Goal: Task Accomplishment & Management: Manage account settings

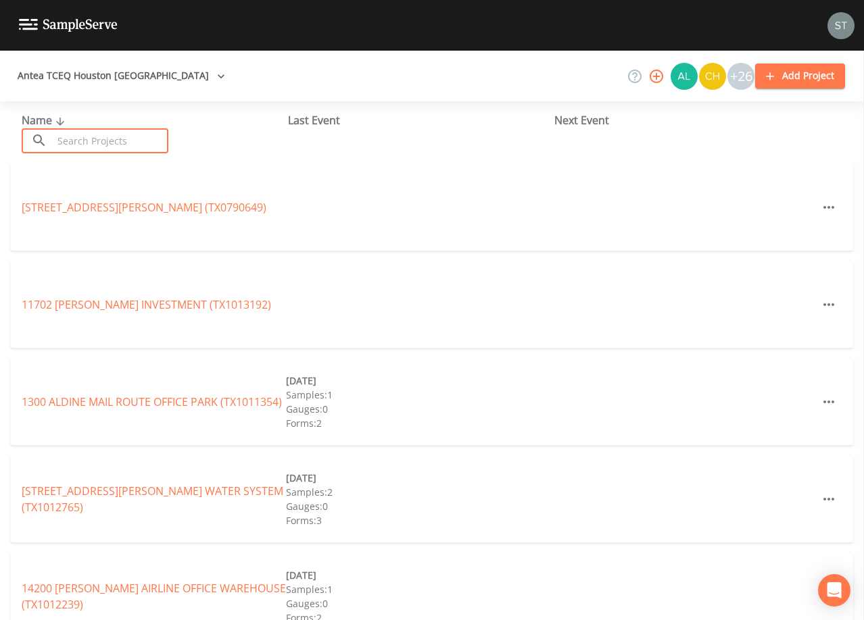
click at [136, 143] on input "text" at bounding box center [111, 140] width 116 height 25
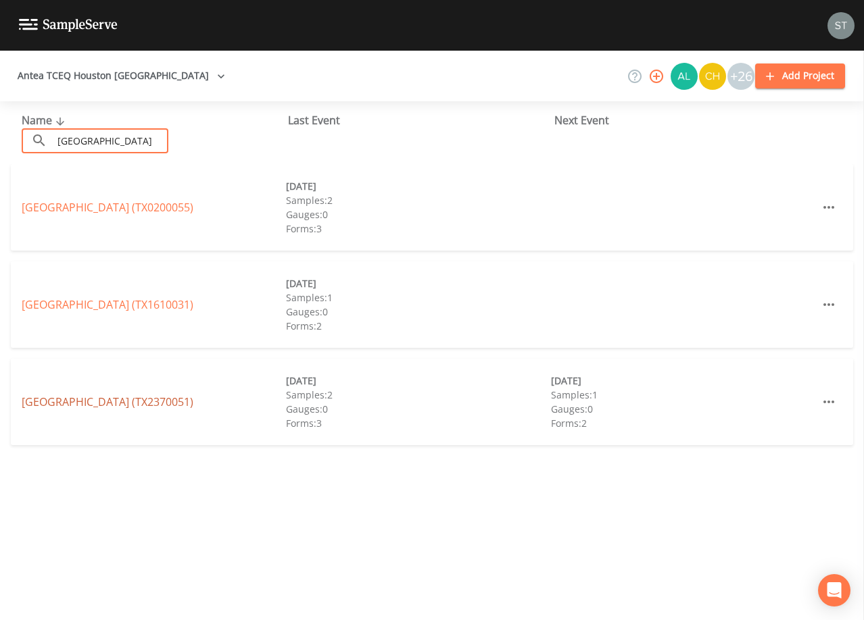
type input "[GEOGRAPHIC_DATA]"
click at [193, 402] on link "[GEOGRAPHIC_DATA] (TX2370051)" at bounding box center [108, 402] width 172 height 15
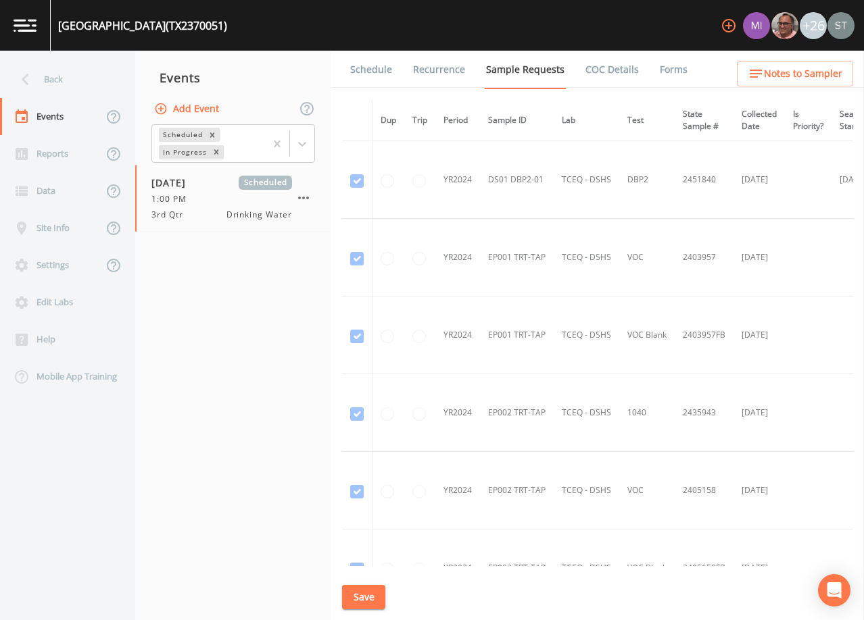
click at [365, 72] on link "Schedule" at bounding box center [371, 70] width 46 height 38
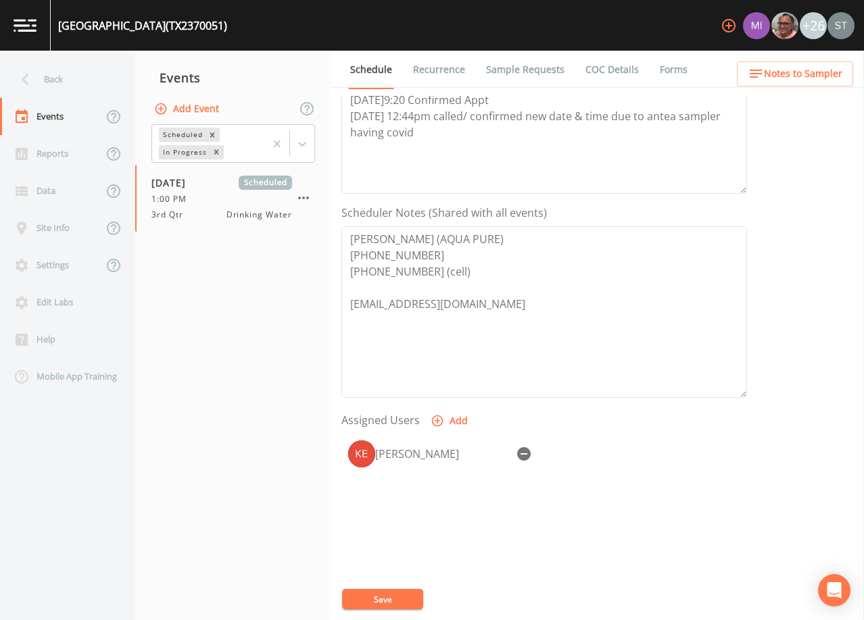
scroll to position [270, 0]
click at [46, 78] on div "Back" at bounding box center [61, 79] width 122 height 37
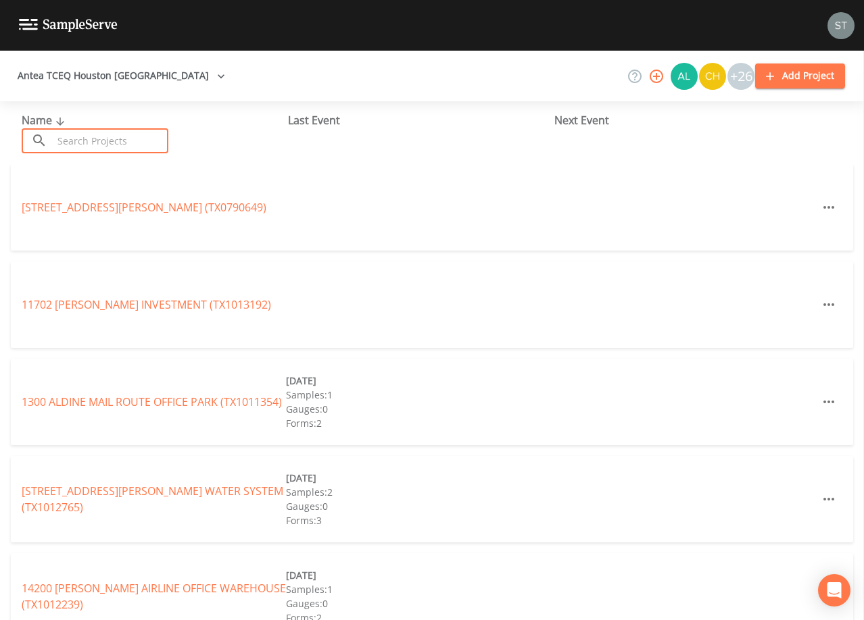
click at [105, 139] on input "text" at bounding box center [111, 140] width 116 height 25
click at [117, 145] on input "text" at bounding box center [111, 140] width 116 height 25
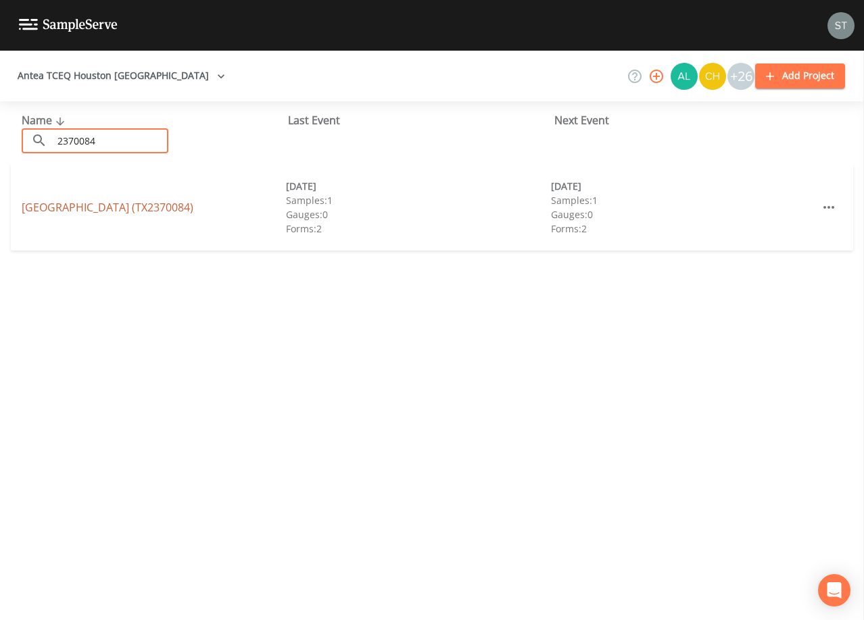
type input "2370084"
click at [193, 205] on link "[GEOGRAPHIC_DATA] (TX2370084)" at bounding box center [108, 207] width 172 height 15
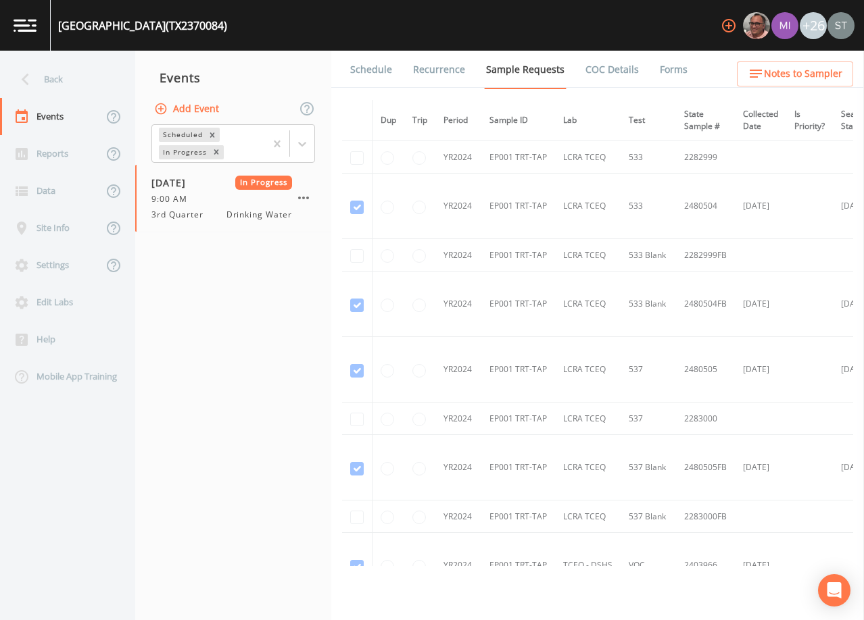
click at [665, 70] on link "Forms" at bounding box center [673, 70] width 32 height 38
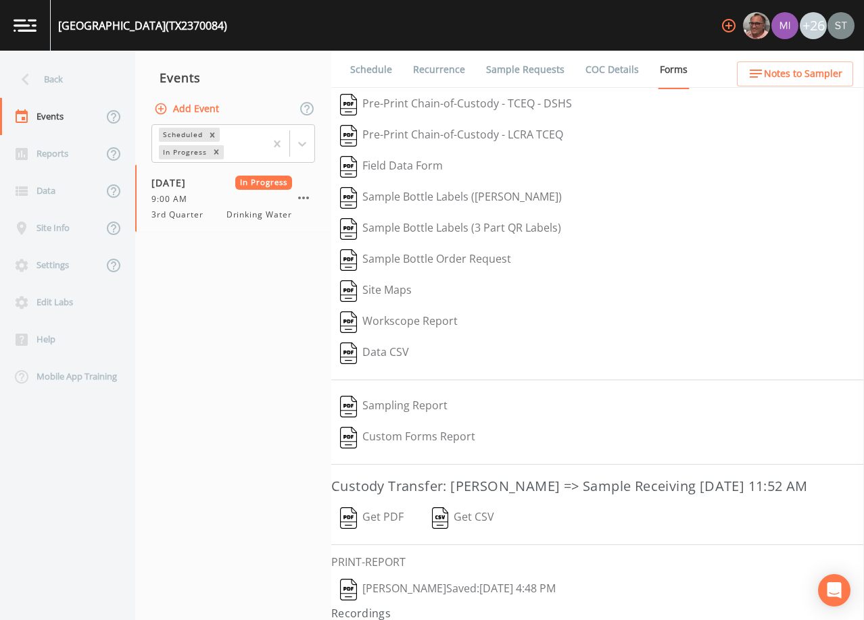
scroll to position [31, 0]
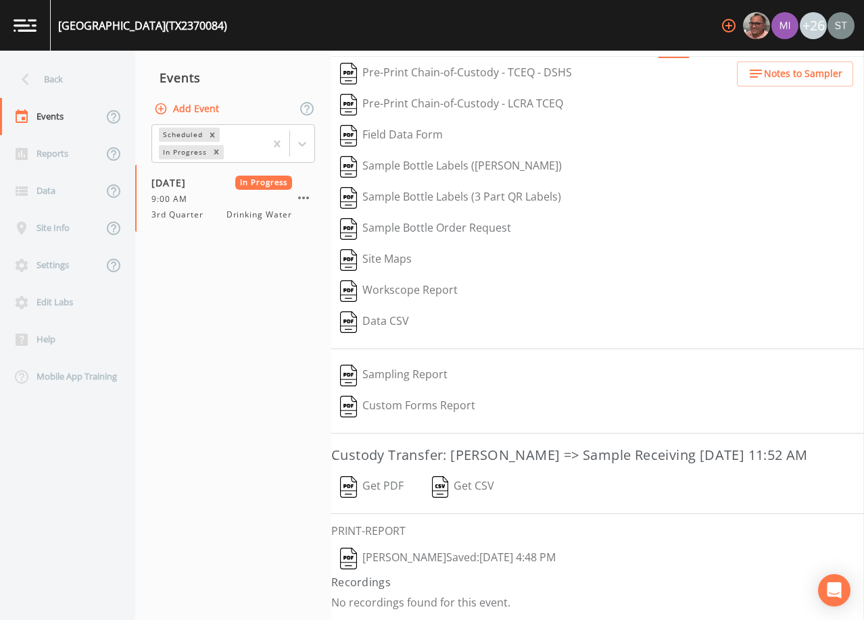
click at [389, 485] on button "Get PDF" at bounding box center [371, 487] width 81 height 31
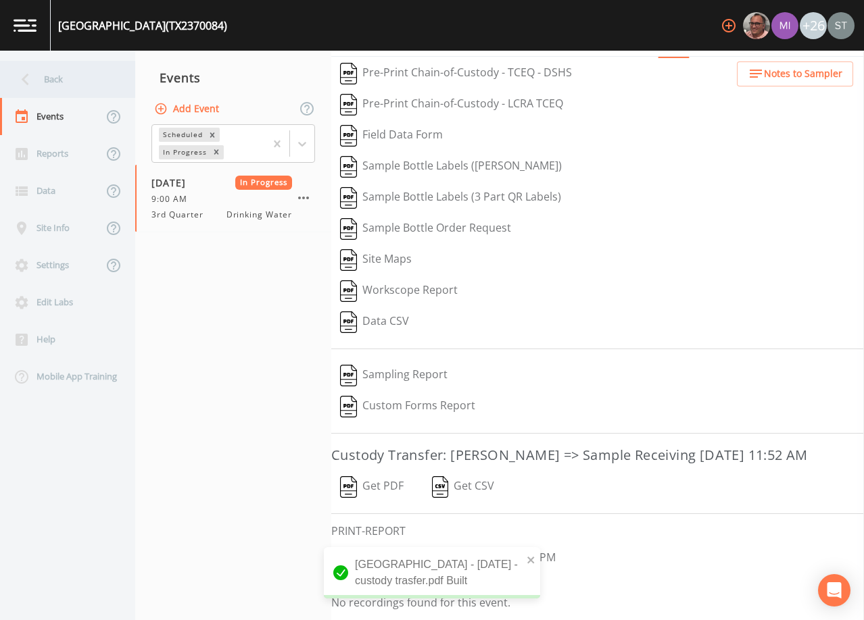
click at [61, 74] on div "Back" at bounding box center [61, 79] width 122 height 37
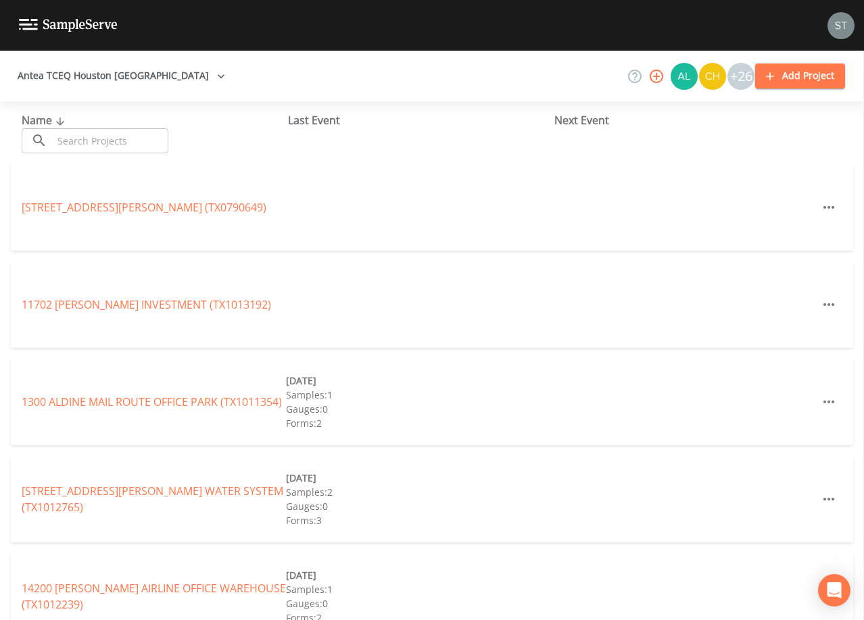
click at [103, 142] on input "text" at bounding box center [111, 140] width 116 height 25
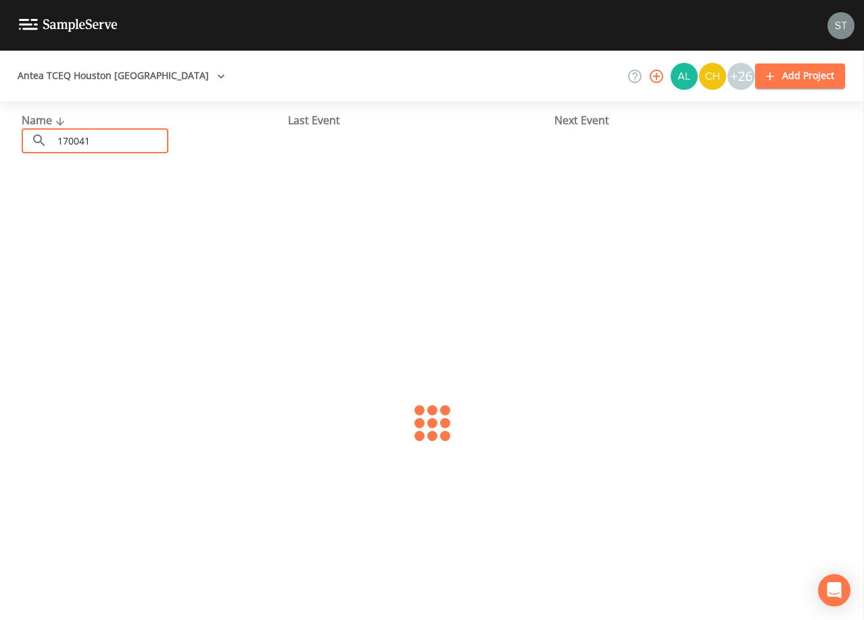
type input "1700419"
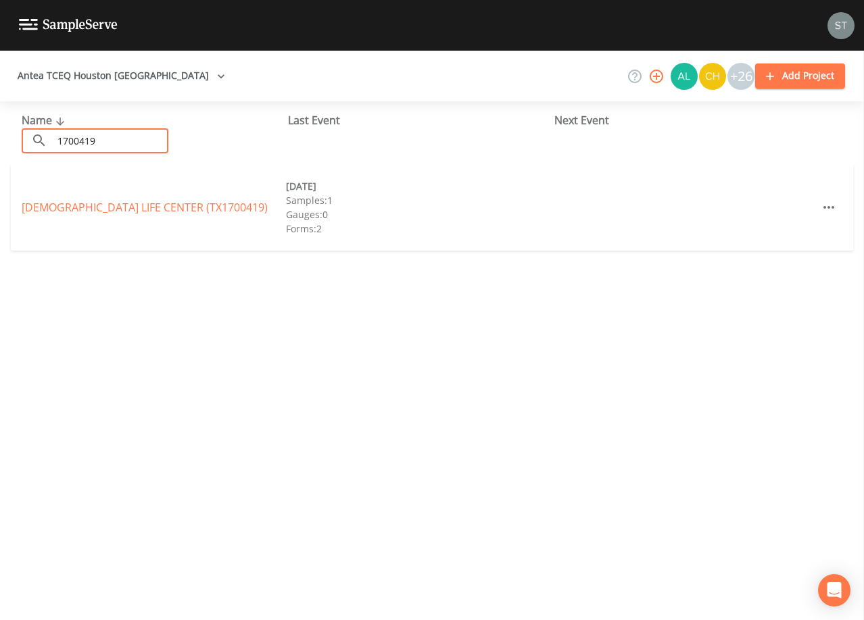
drag, startPoint x: 134, startPoint y: 143, endPoint x: 15, endPoint y: 143, distance: 118.9
click at [15, 143] on div "Name ​ 1700419 ​ Last Event Next Event" at bounding box center [432, 132] width 864 height 63
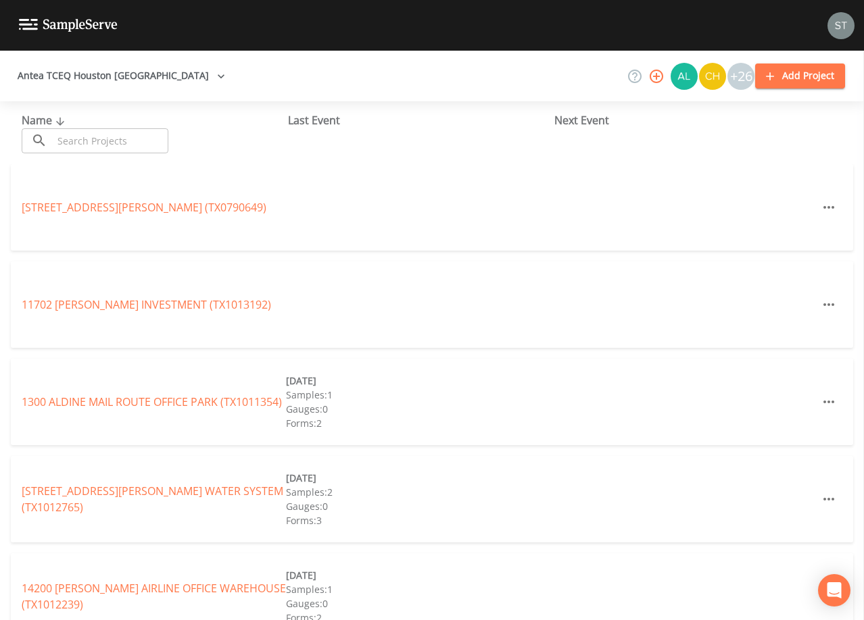
click at [143, 141] on input "text" at bounding box center [111, 140] width 116 height 25
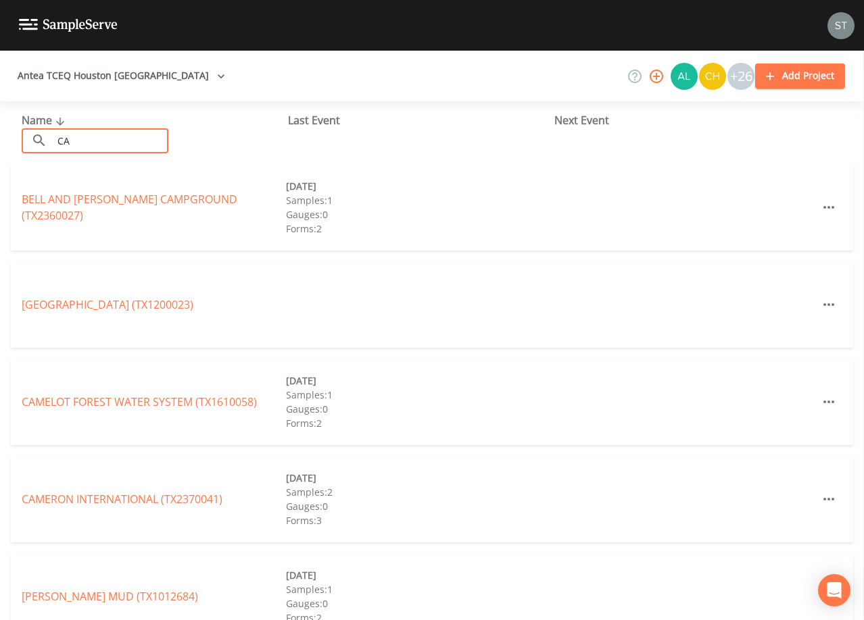
type input "C"
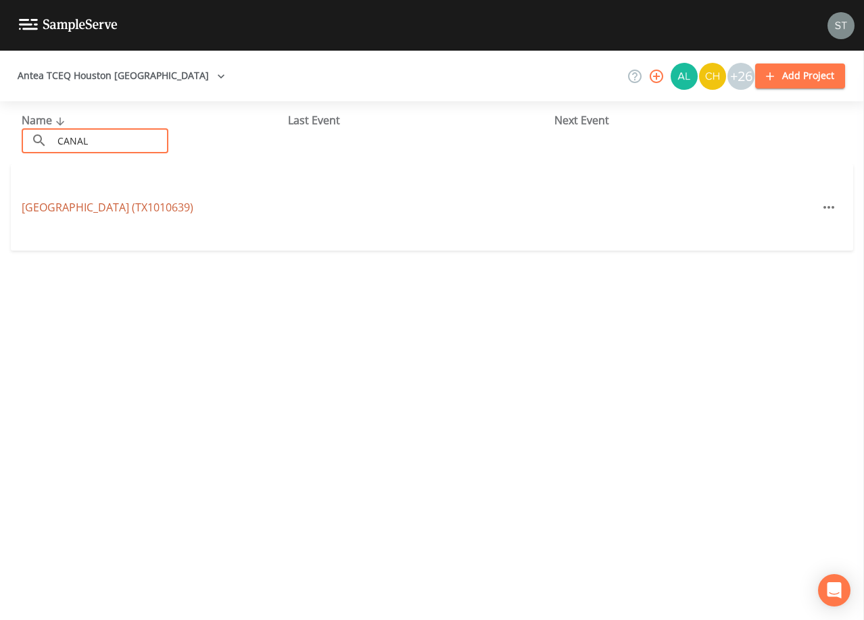
type input "CANAL"
click at [193, 213] on link "[GEOGRAPHIC_DATA] (TX1010639)" at bounding box center [108, 207] width 172 height 15
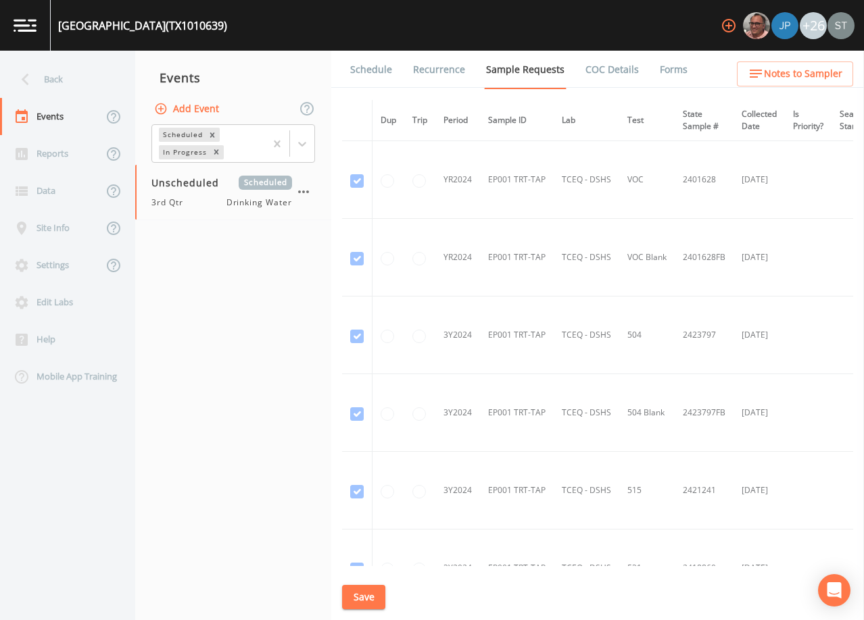
click at [374, 75] on link "Schedule" at bounding box center [371, 70] width 46 height 38
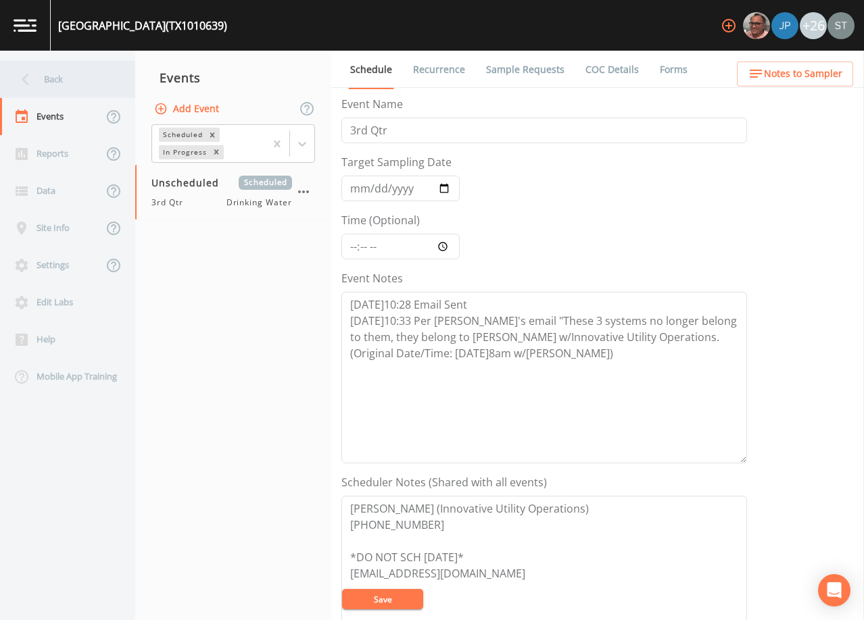
click at [52, 84] on div "Back" at bounding box center [61, 79] width 122 height 37
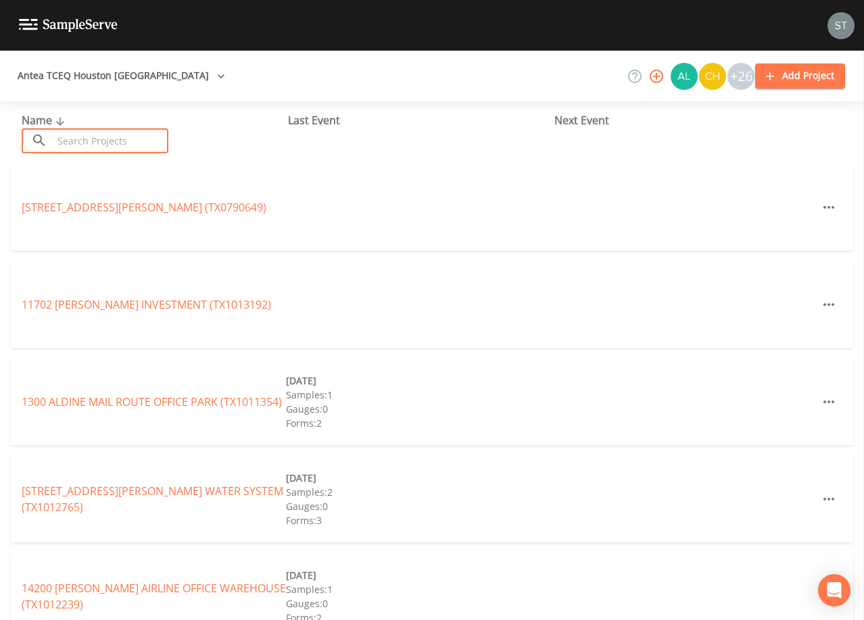
click at [128, 138] on input "text" at bounding box center [111, 140] width 116 height 25
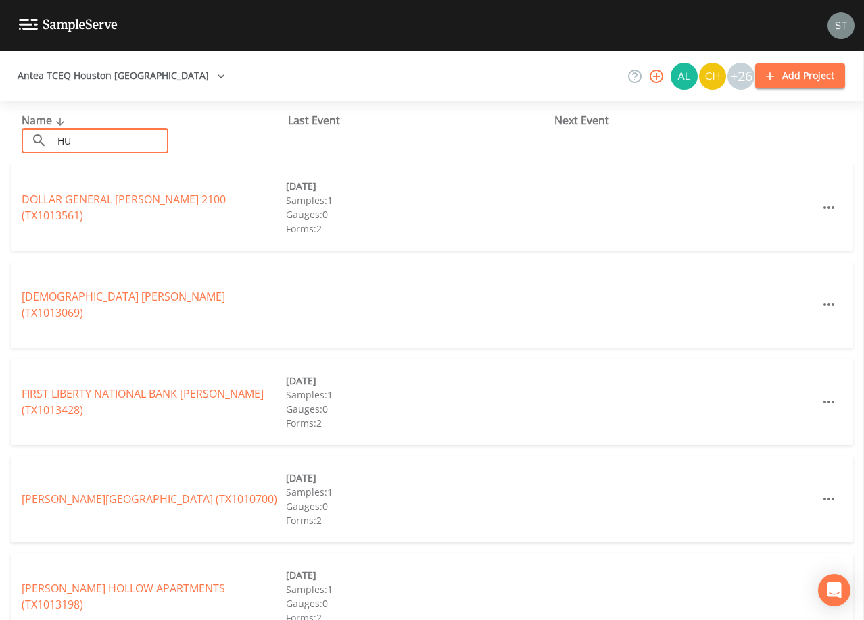
type input "H"
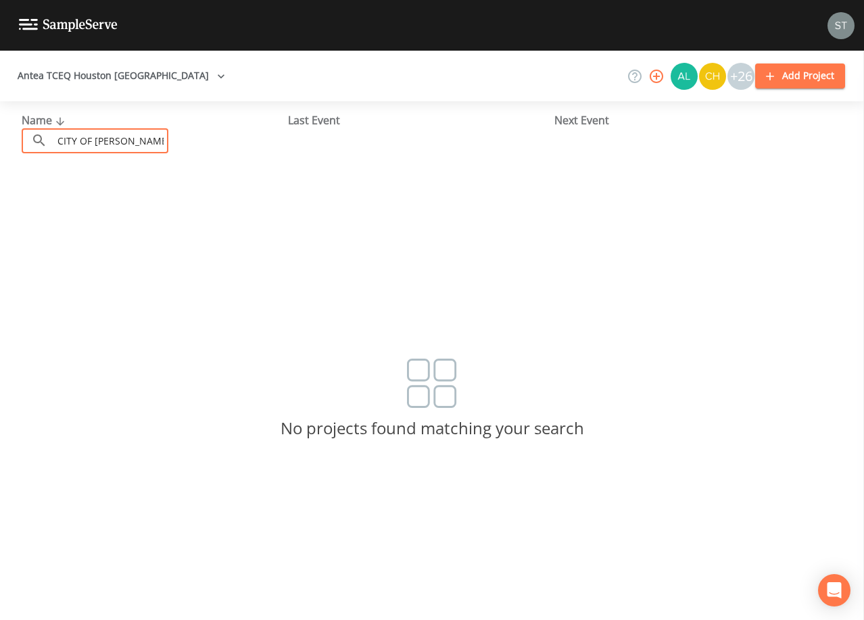
type input "CITY OF [PERSON_NAME]"
drag, startPoint x: 26, startPoint y: 139, endPoint x: 3, endPoint y: 137, distance: 23.7
click at [3, 137] on div "Name ​ CITY OF [PERSON_NAME] ​ Last Event Next Event" at bounding box center [432, 132] width 864 height 63
type input "D"
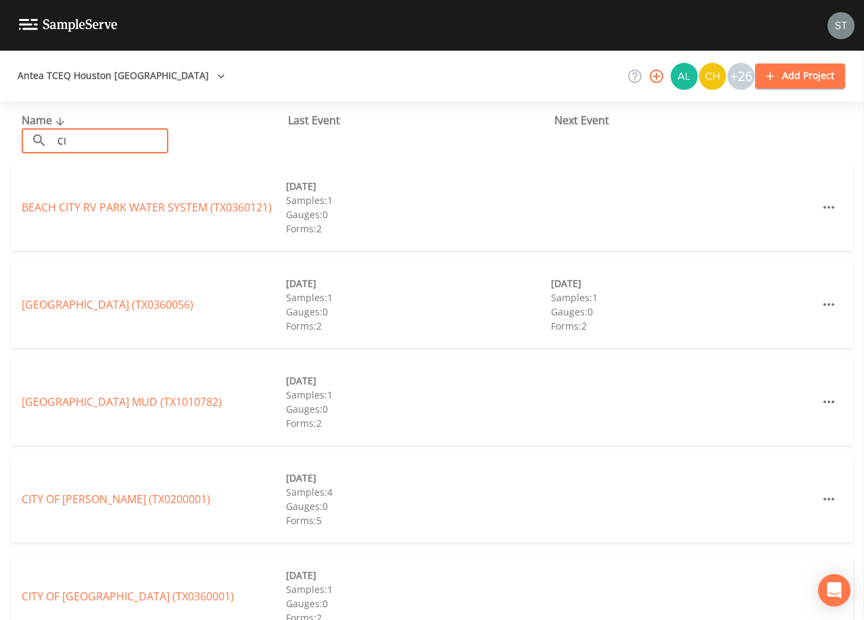
type input "C"
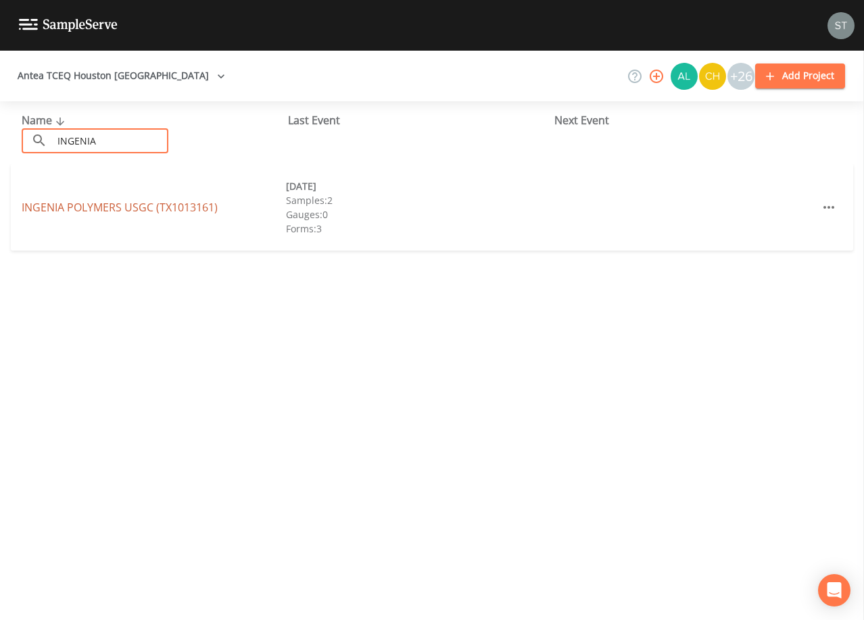
type input "INGENIA"
click at [158, 209] on link "INGENIA POLYMERS USGC (TX1013161)" at bounding box center [120, 207] width 196 height 15
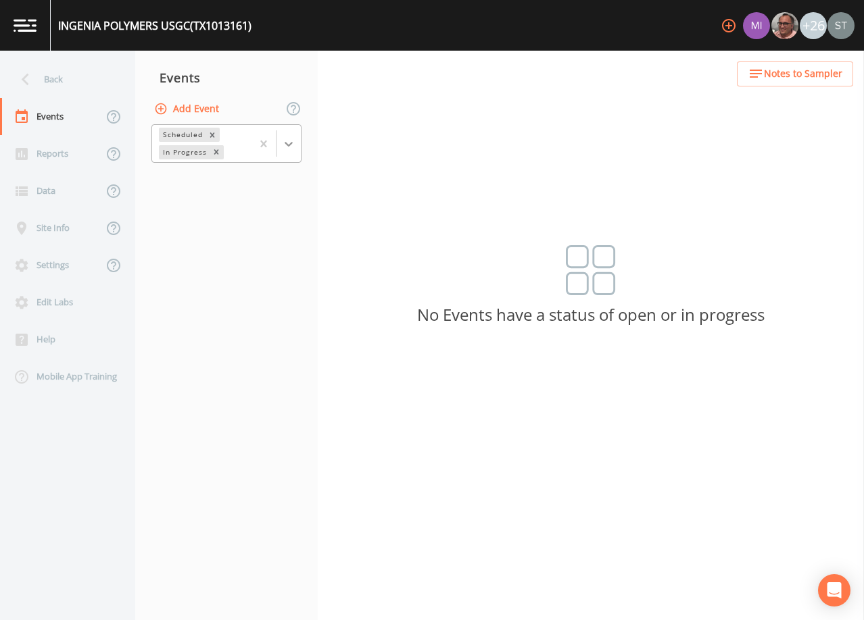
click at [285, 149] on icon at bounding box center [289, 144] width 14 height 14
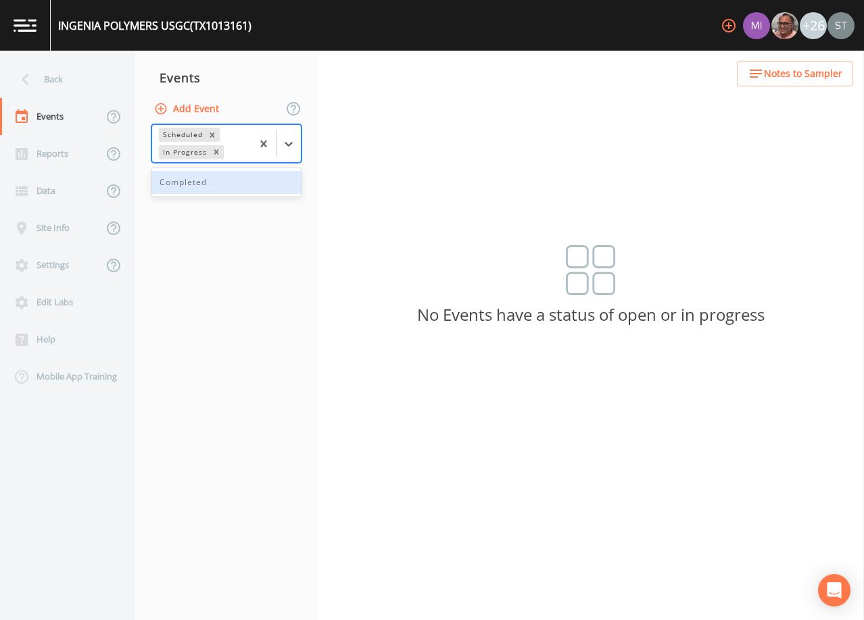
click at [245, 186] on div "Completed" at bounding box center [226, 182] width 150 height 23
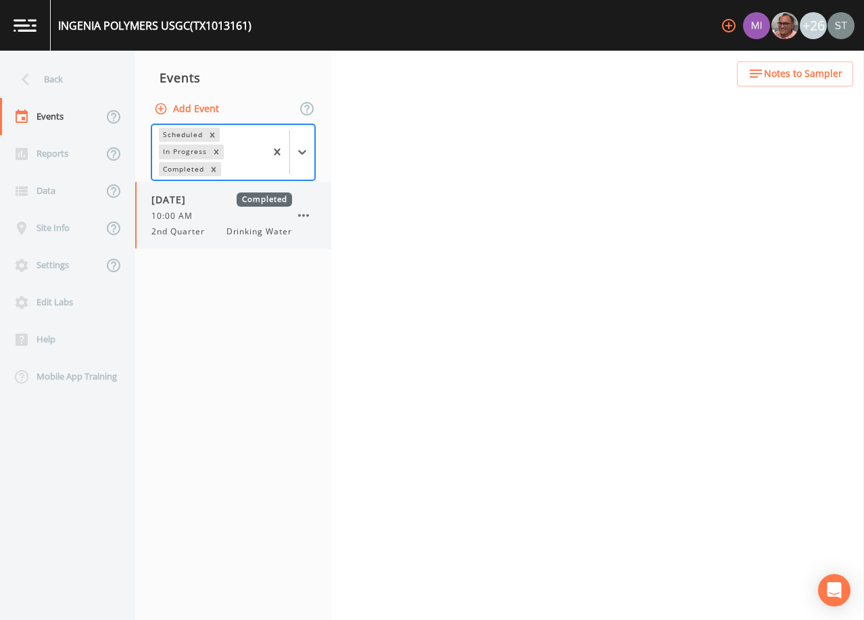
click at [219, 226] on div "2nd Quarter Drinking Water" at bounding box center [221, 232] width 141 height 12
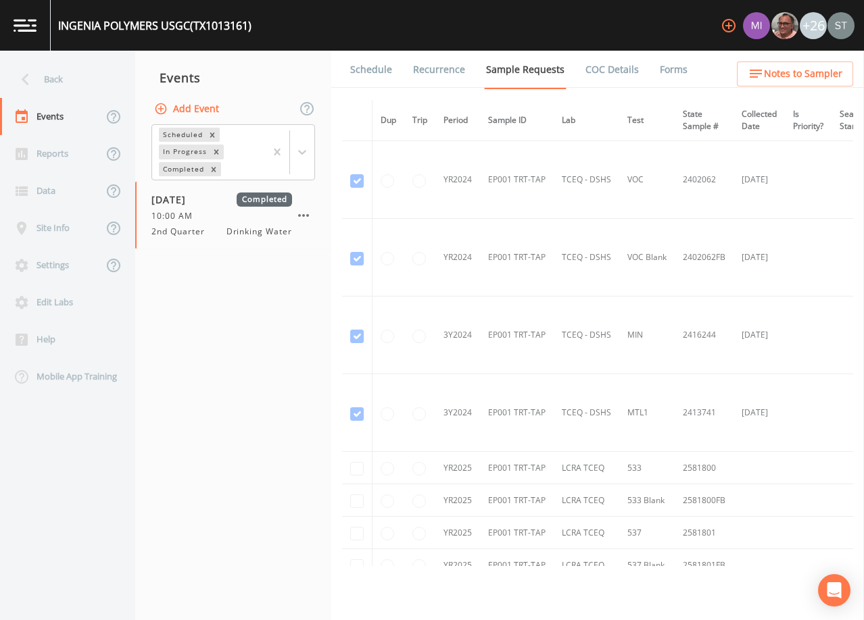
click at [380, 76] on link "Schedule" at bounding box center [371, 70] width 46 height 38
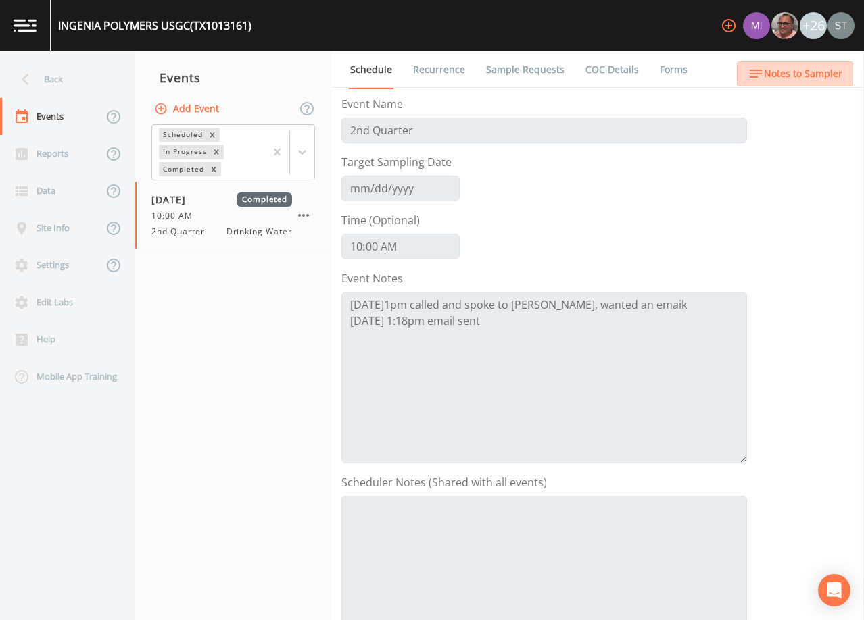
click at [828, 76] on span "Notes to Sampler" at bounding box center [803, 74] width 78 height 17
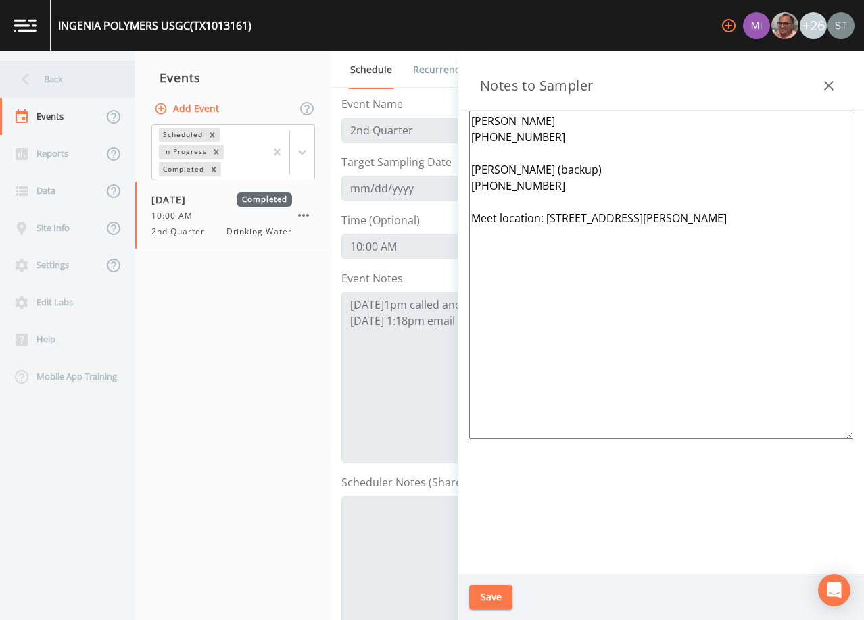
click at [59, 84] on div "Back" at bounding box center [61, 79] width 122 height 37
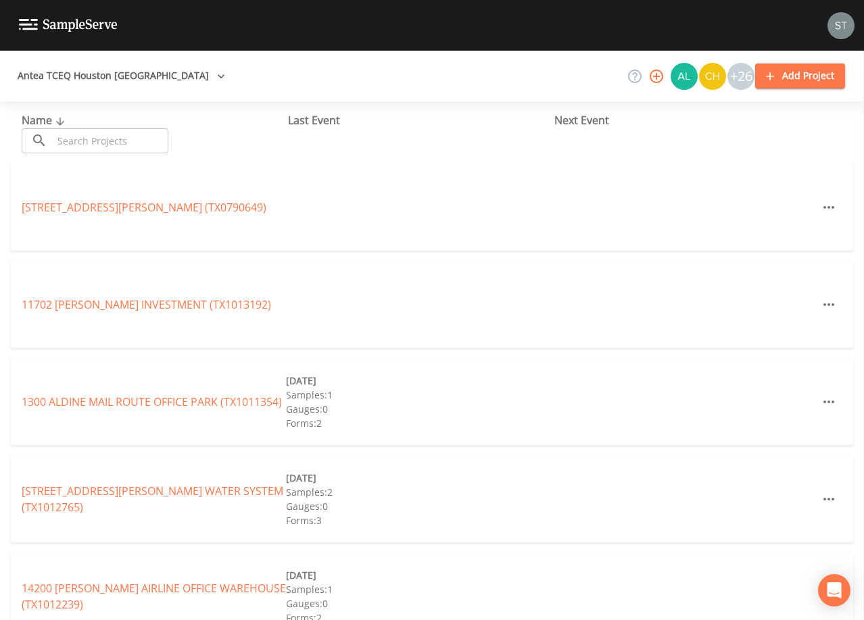
click at [140, 137] on input "text" at bounding box center [111, 140] width 116 height 25
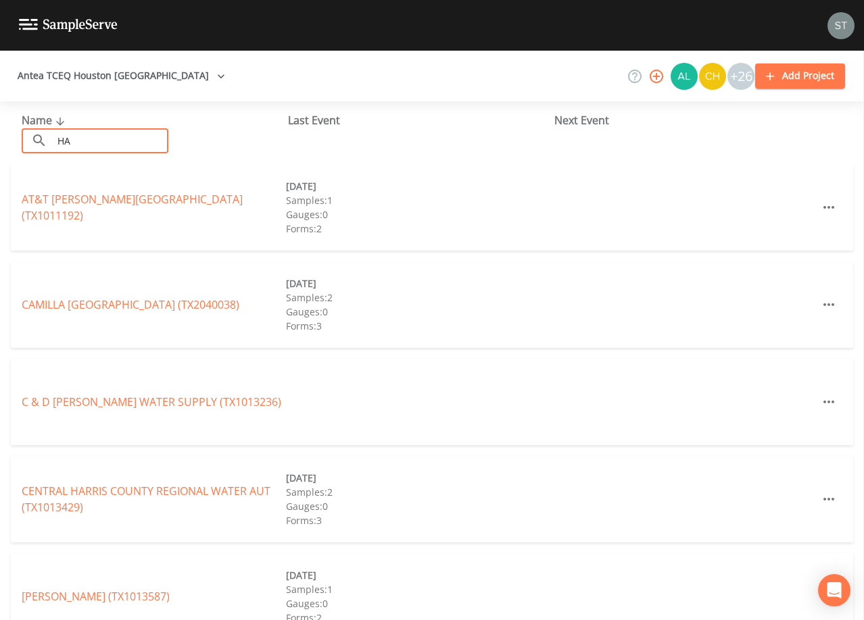
type input "H"
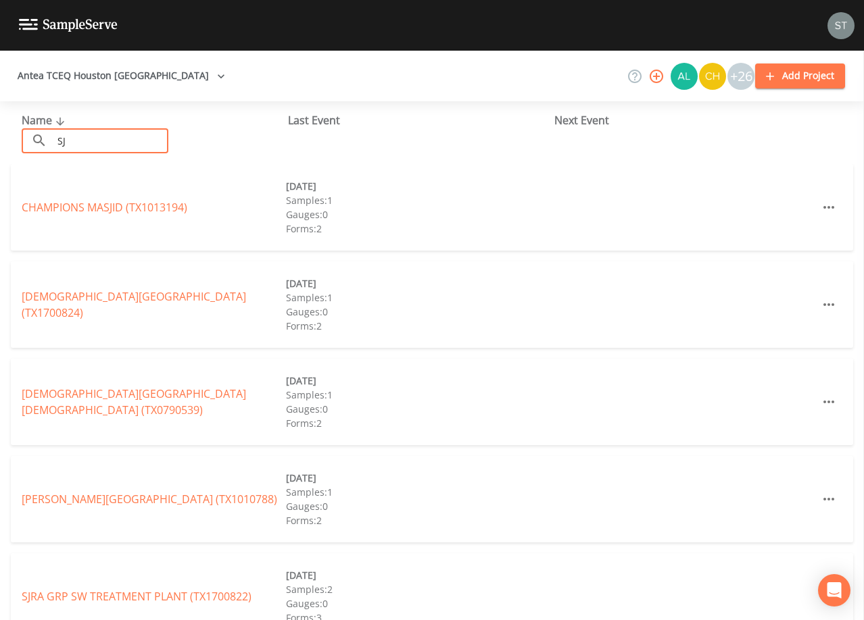
type input "S"
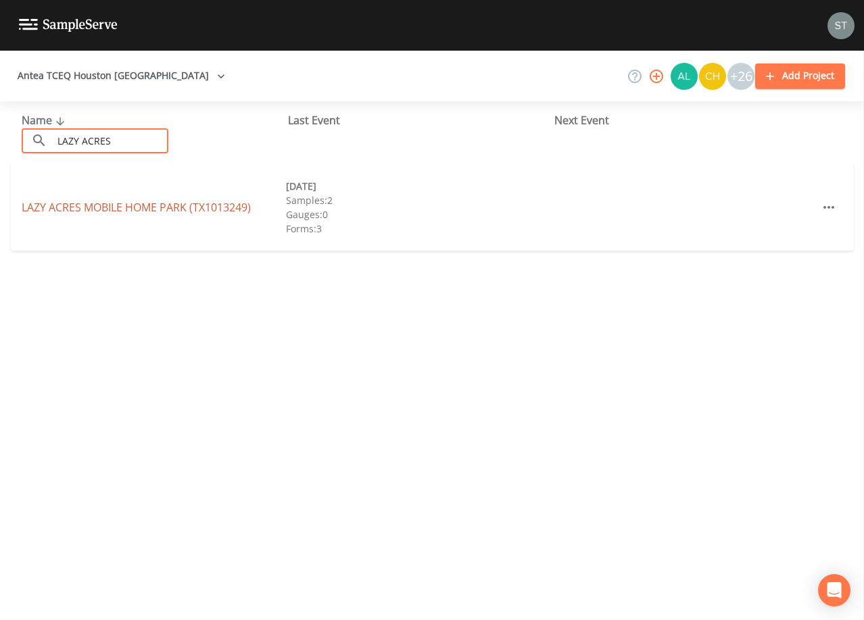
type input "LAZY ACRES"
click at [214, 207] on link "LAZY ACRES [GEOGRAPHIC_DATA] (TX1013249)" at bounding box center [136, 207] width 229 height 15
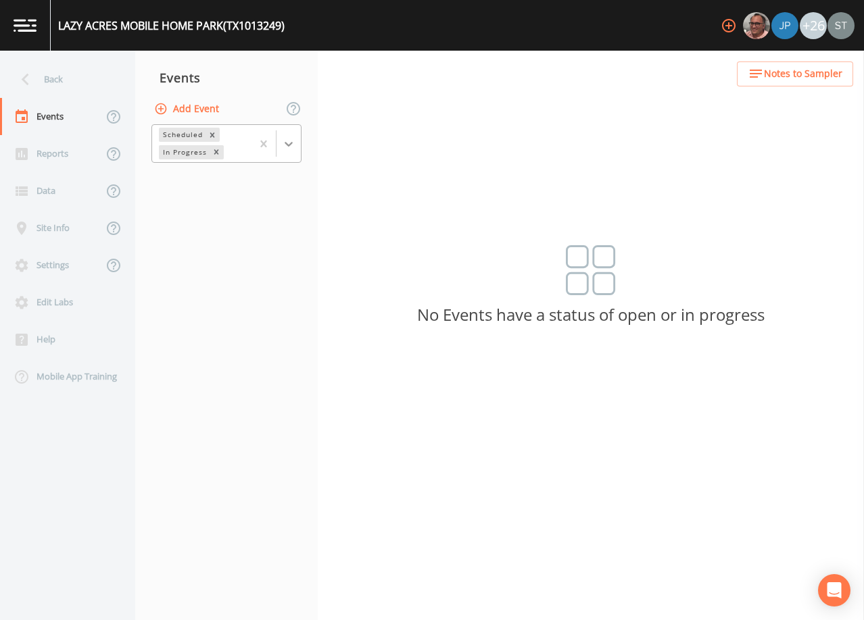
click at [298, 147] on div at bounding box center [288, 144] width 24 height 24
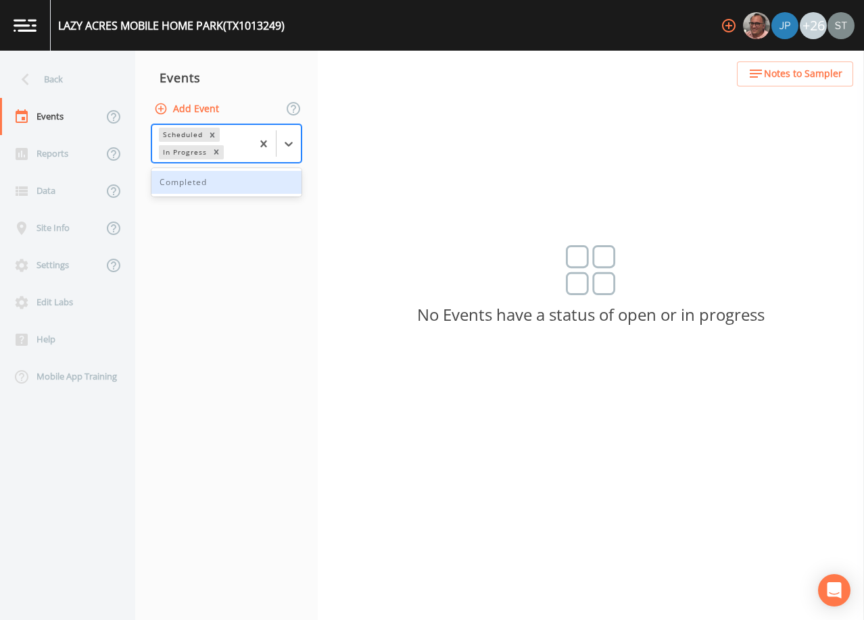
click at [247, 186] on div "Completed" at bounding box center [226, 182] width 150 height 23
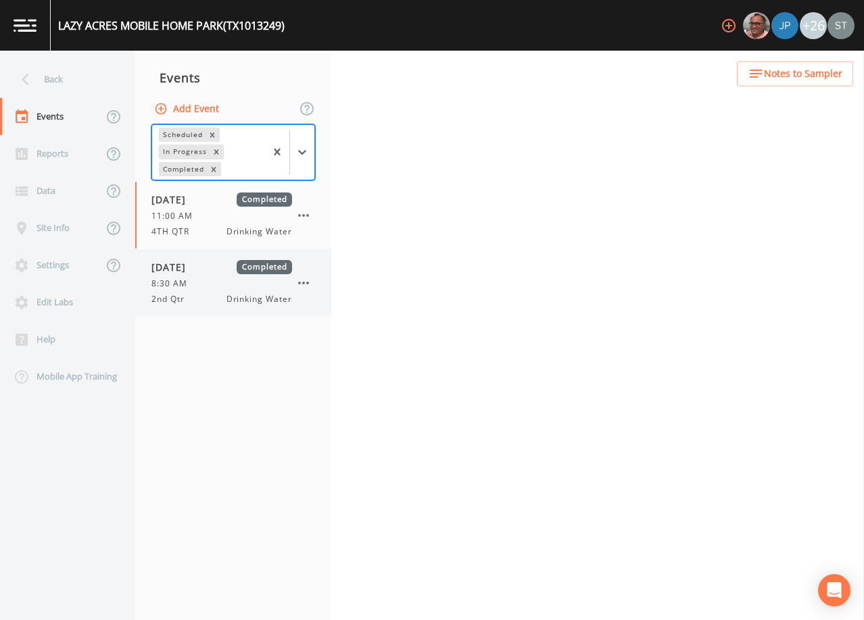
click at [223, 271] on div "[DATE] Completed" at bounding box center [221, 267] width 141 height 14
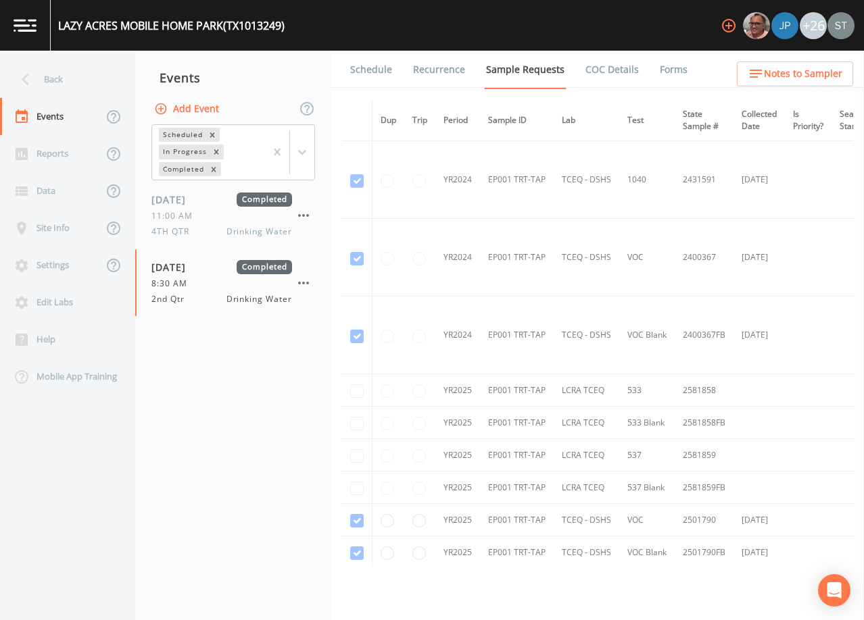
click at [370, 72] on link "Schedule" at bounding box center [371, 70] width 46 height 38
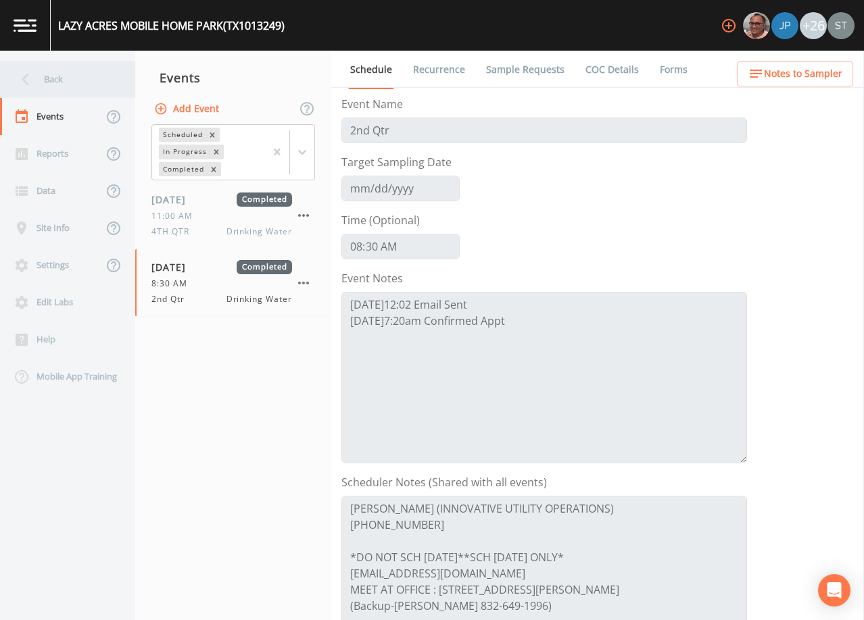
click at [61, 84] on div "Back" at bounding box center [61, 79] width 122 height 37
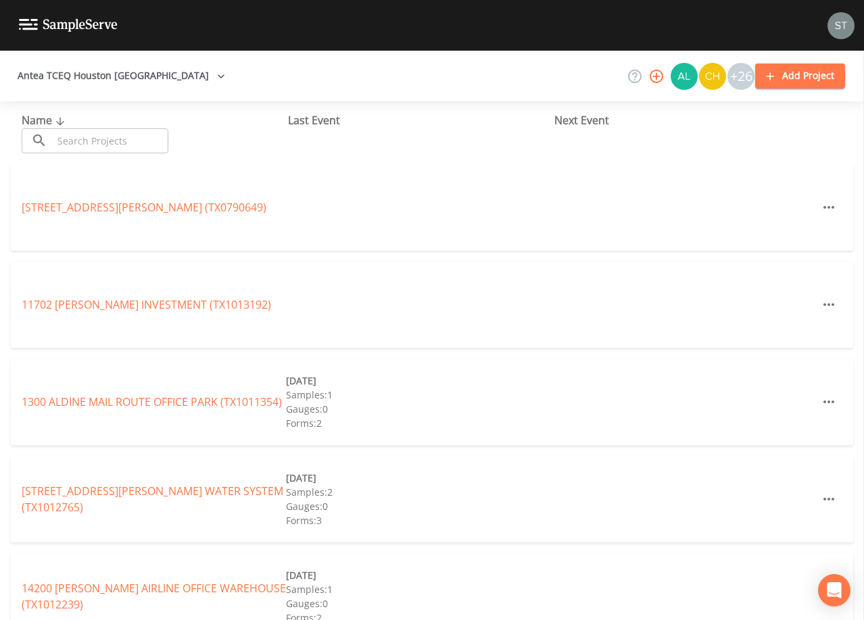
click at [135, 139] on input "text" at bounding box center [111, 140] width 116 height 25
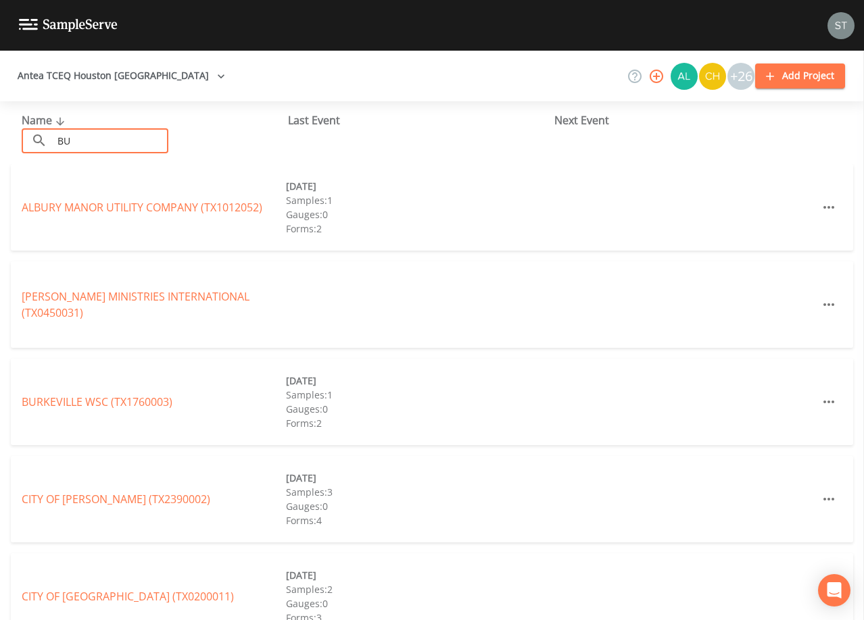
type input "B"
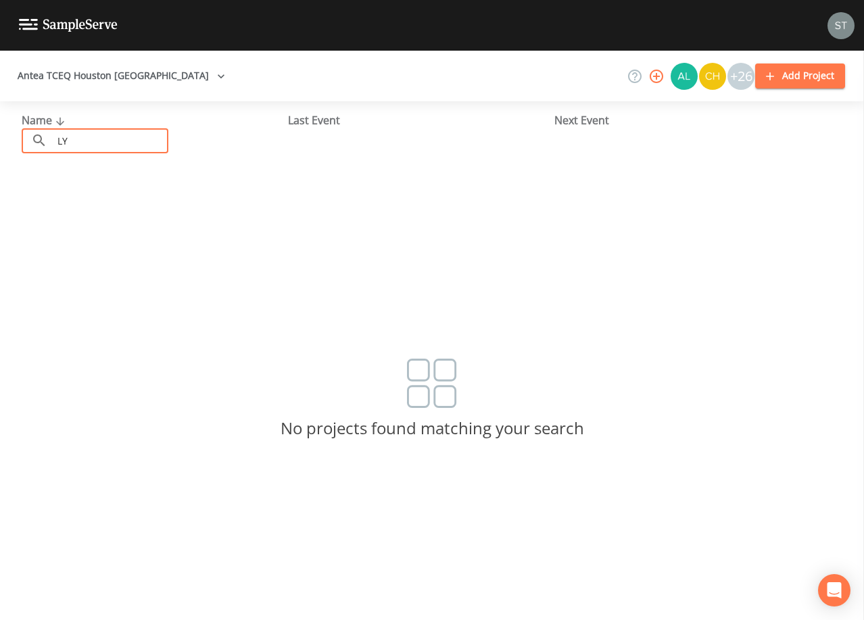
type input "L"
drag, startPoint x: 134, startPoint y: 139, endPoint x: -1, endPoint y: 141, distance: 134.5
click at [0, 141] on html "Antea TCEQ Houston [GEOGRAPHIC_DATA] +26 Add Project Name ​ [PERSON_NAME][GEOGR…" at bounding box center [432, 310] width 864 height 620
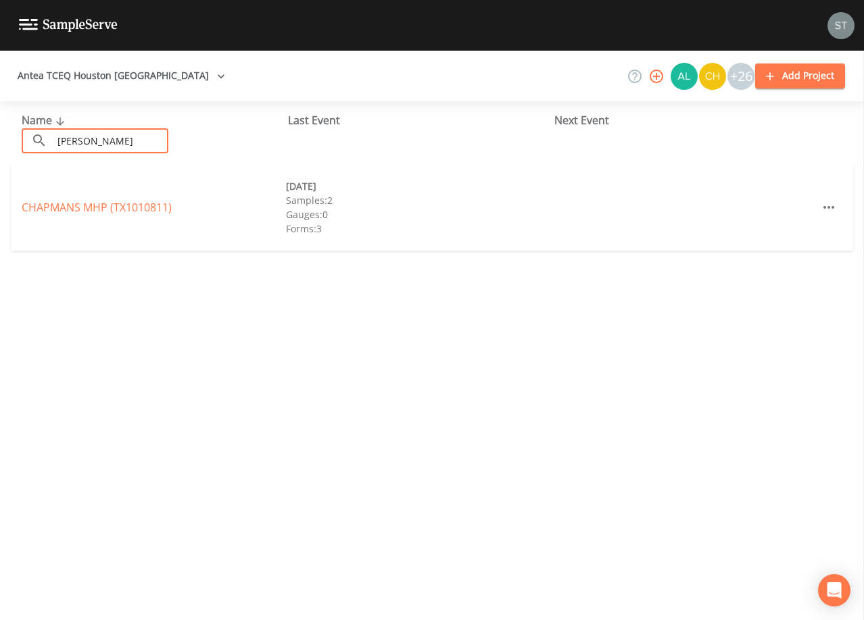
drag, startPoint x: 61, startPoint y: 139, endPoint x: -1, endPoint y: 136, distance: 61.5
click at [0, 136] on html "Antea TCEQ Houston [GEOGRAPHIC_DATA] +26 Add Project Name ​ [PERSON_NAME] ​ Las…" at bounding box center [432, 310] width 864 height 620
type input "HUMBLE SIGN"
click at [68, 209] on link "HUMBLE SIGN (TX1013620)" at bounding box center [90, 207] width 136 height 15
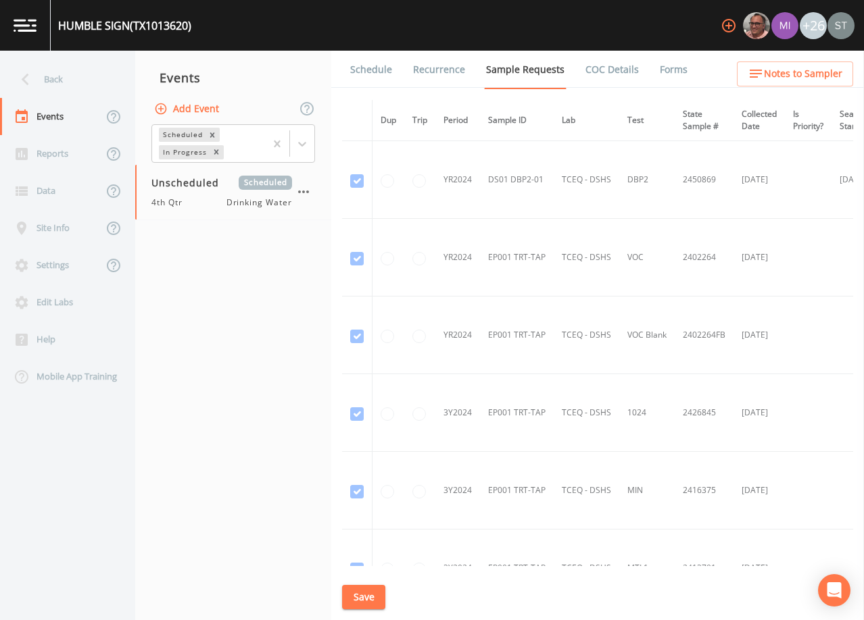
click at [380, 73] on link "Schedule" at bounding box center [371, 70] width 46 height 38
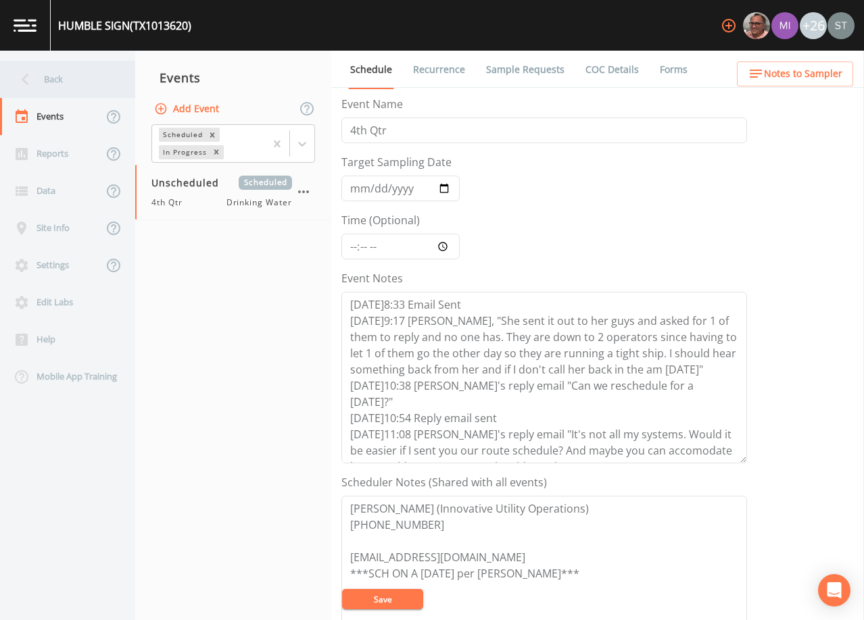
click at [61, 88] on div "Back" at bounding box center [61, 79] width 122 height 37
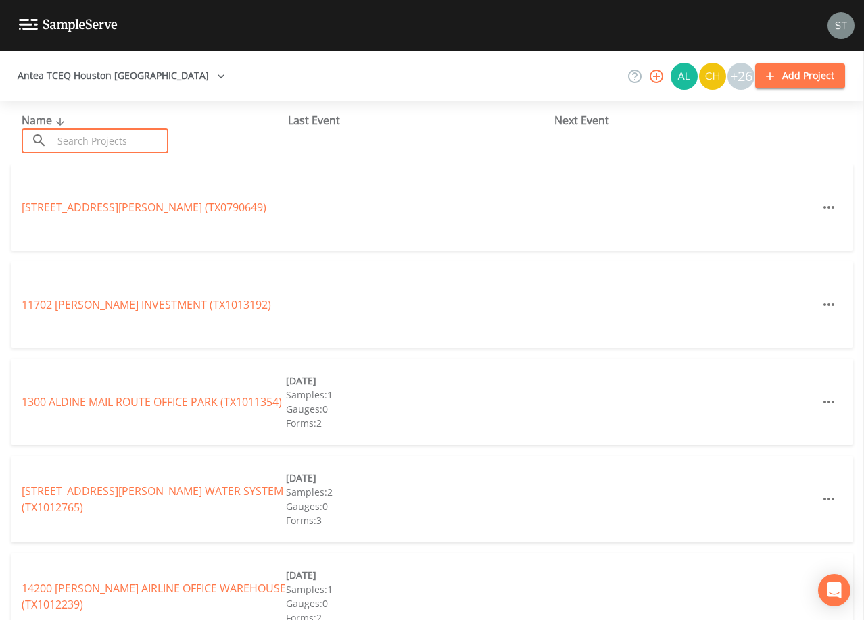
click at [111, 141] on input "text" at bounding box center [111, 140] width 116 height 25
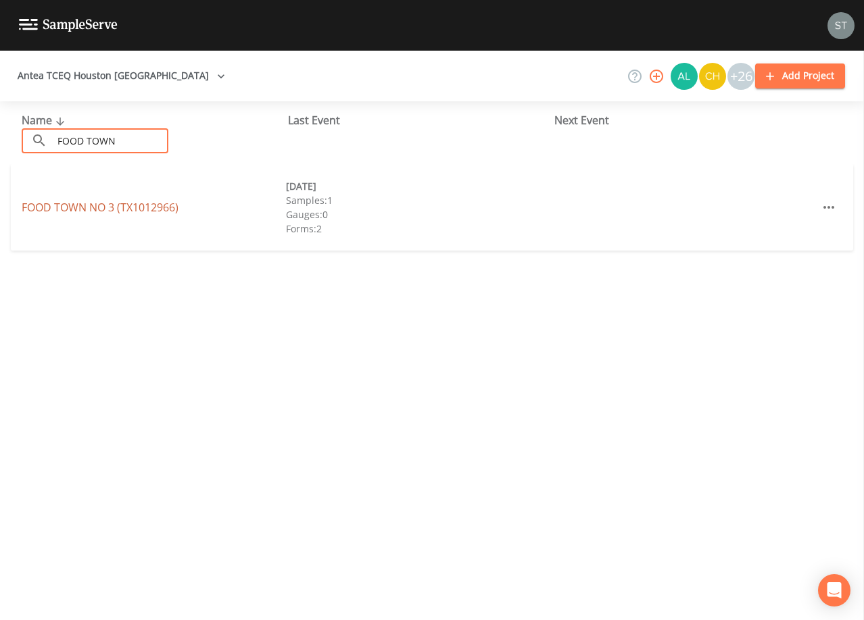
type input "FOOD TOWN"
click at [161, 205] on link "FOOD TOWN NO 3 (TX1012966)" at bounding box center [100, 207] width 157 height 15
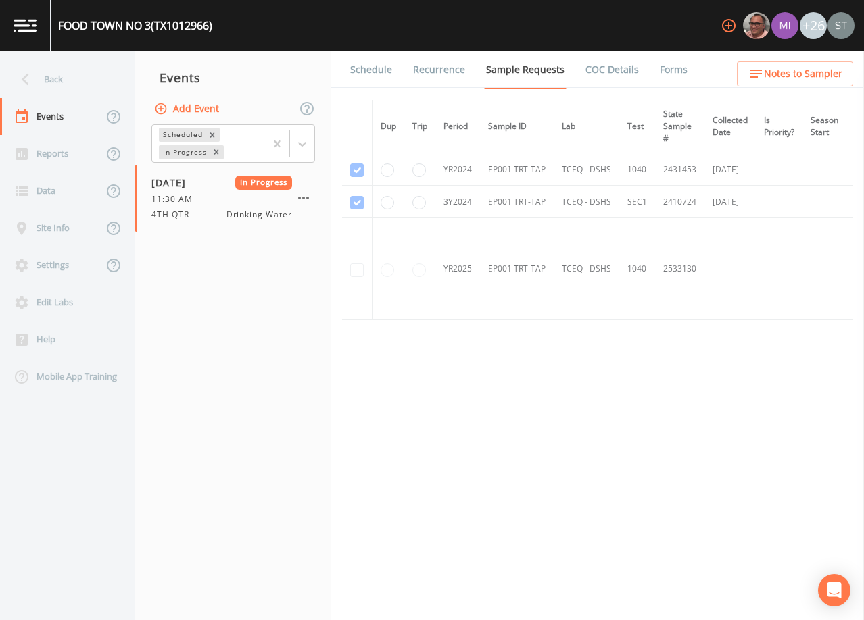
click at [371, 70] on link "Schedule" at bounding box center [371, 70] width 46 height 38
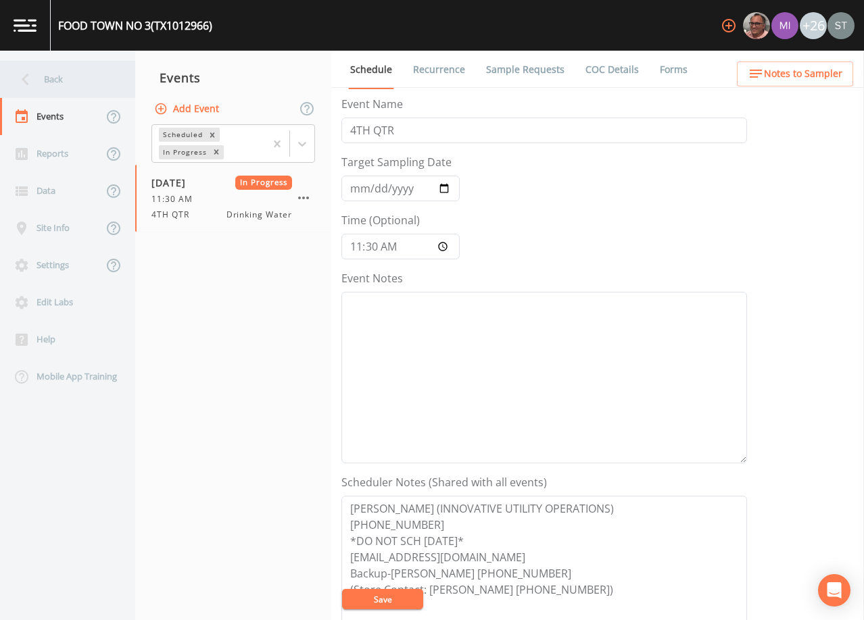
click at [66, 78] on div "Back" at bounding box center [61, 79] width 122 height 37
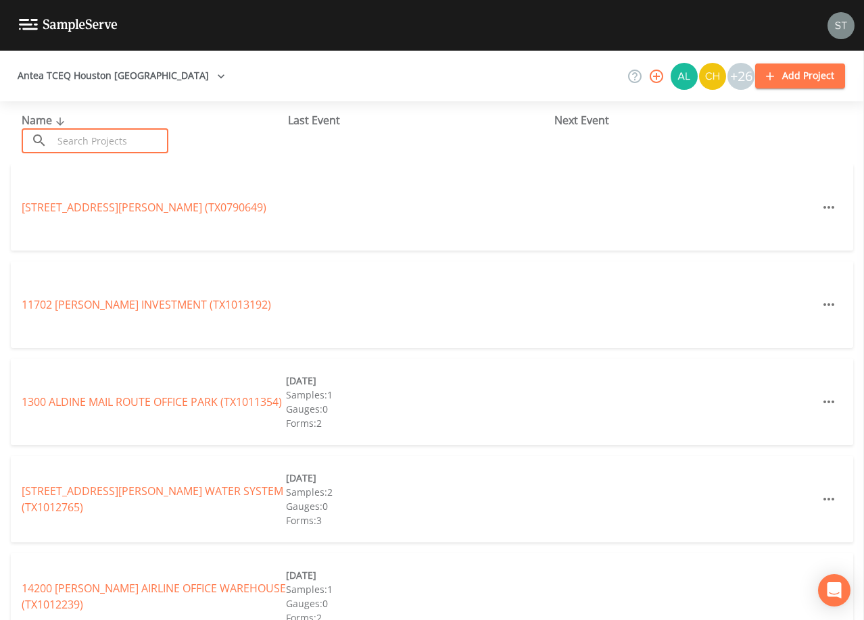
click at [119, 142] on input "text" at bounding box center [111, 140] width 116 height 25
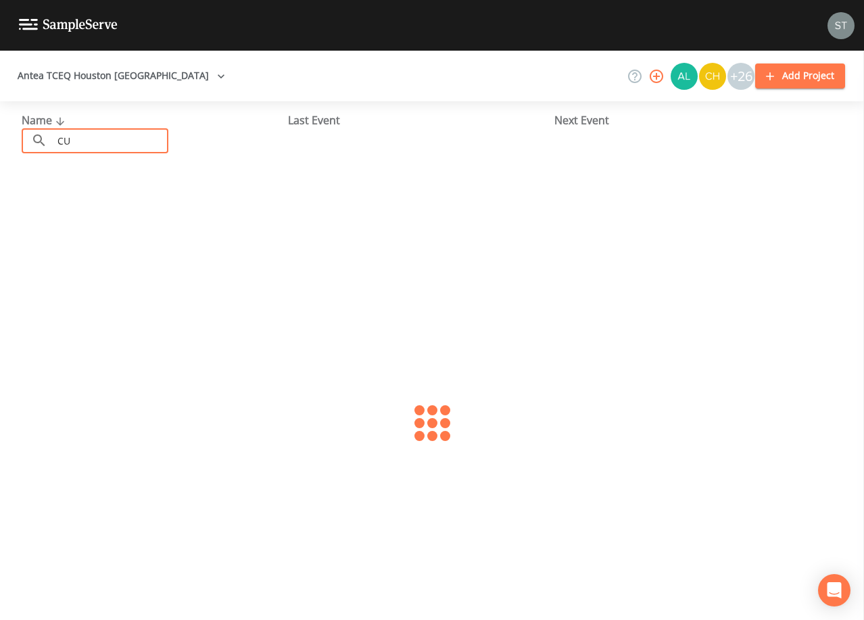
type input "C"
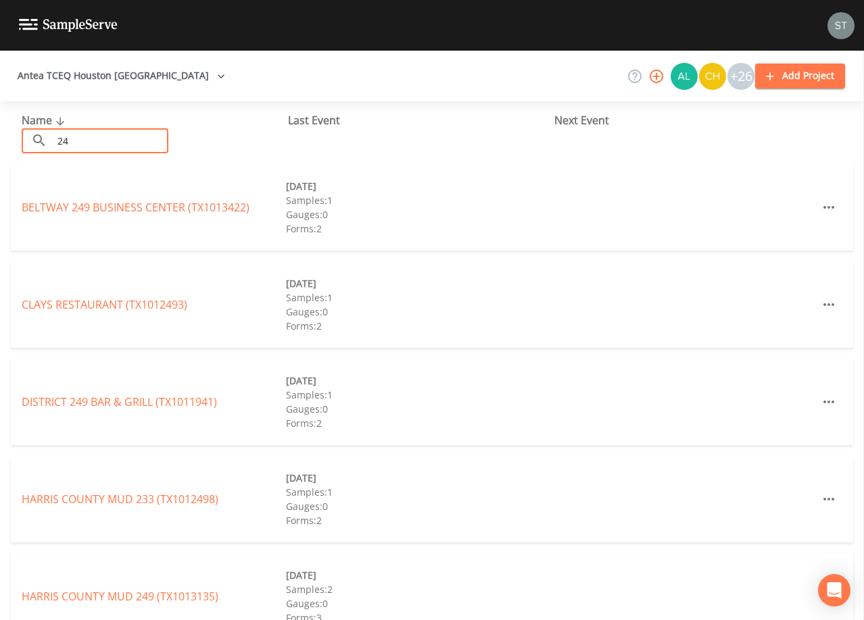
type input "2"
type input "T"
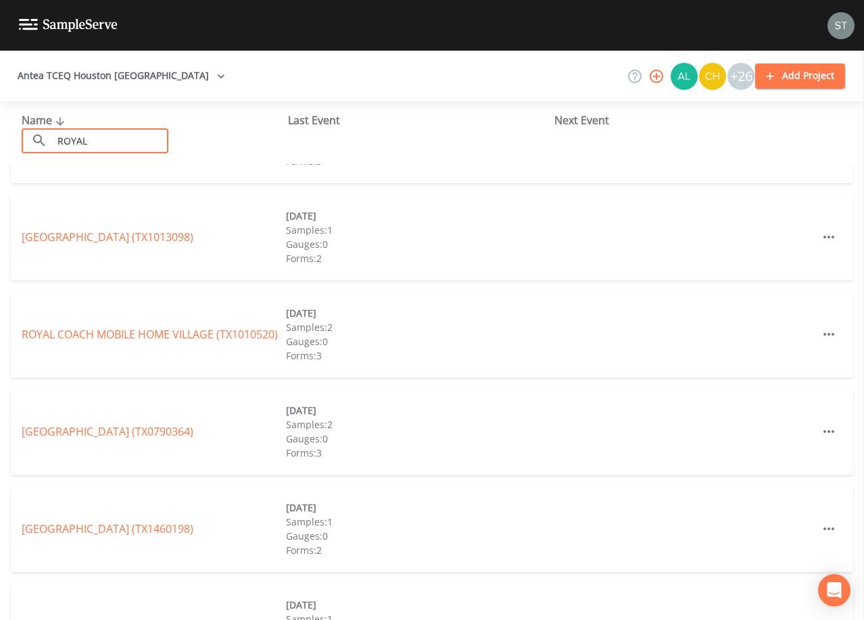
scroll to position [44, 0]
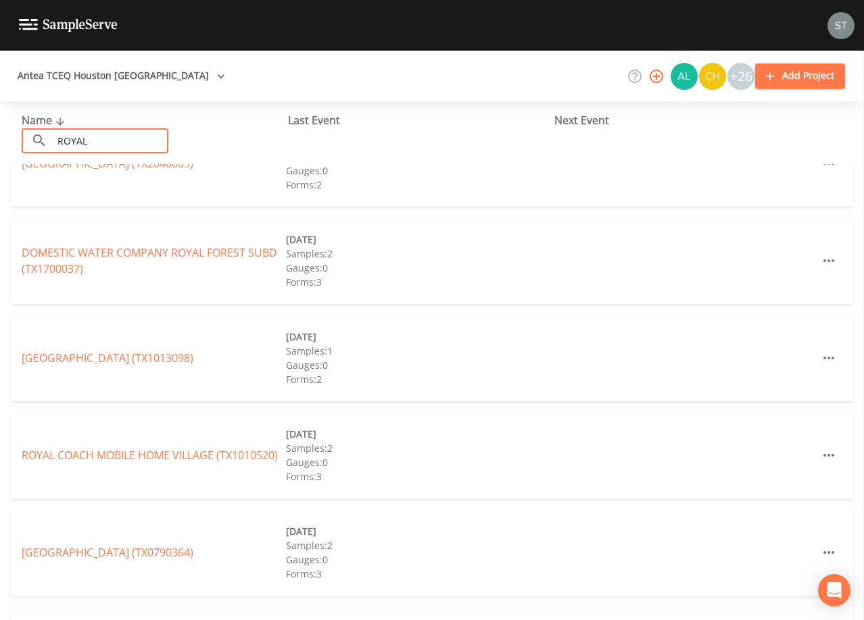
drag, startPoint x: 117, startPoint y: 144, endPoint x: 12, endPoint y: 128, distance: 105.9
click at [12, 134] on div "Name ​ ROYAL ​ Last Event Next Event" at bounding box center [432, 132] width 864 height 63
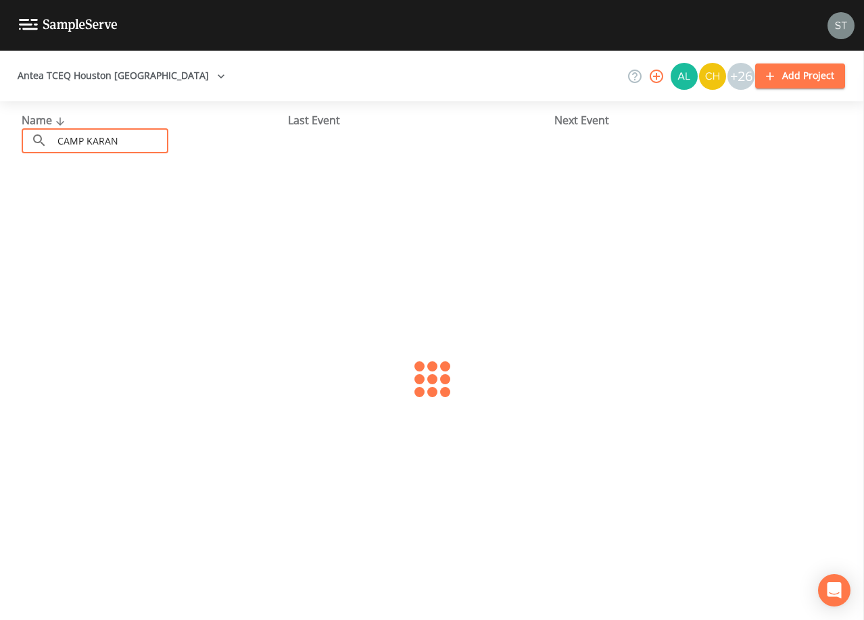
scroll to position [0, 0]
type input "CAMP KARAN"
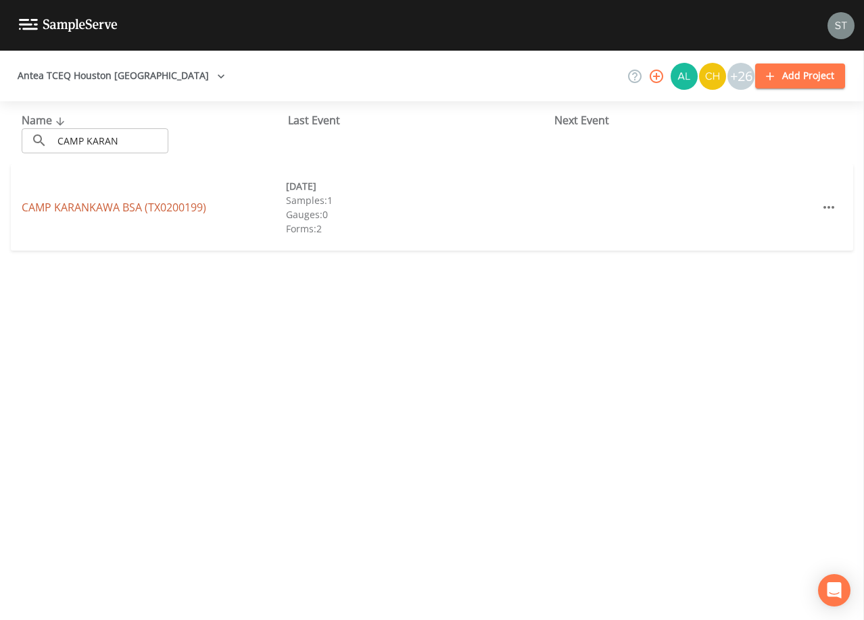
click at [64, 214] on link "CAMP KARANKAWA BSA (TX0200199)" at bounding box center [114, 207] width 184 height 15
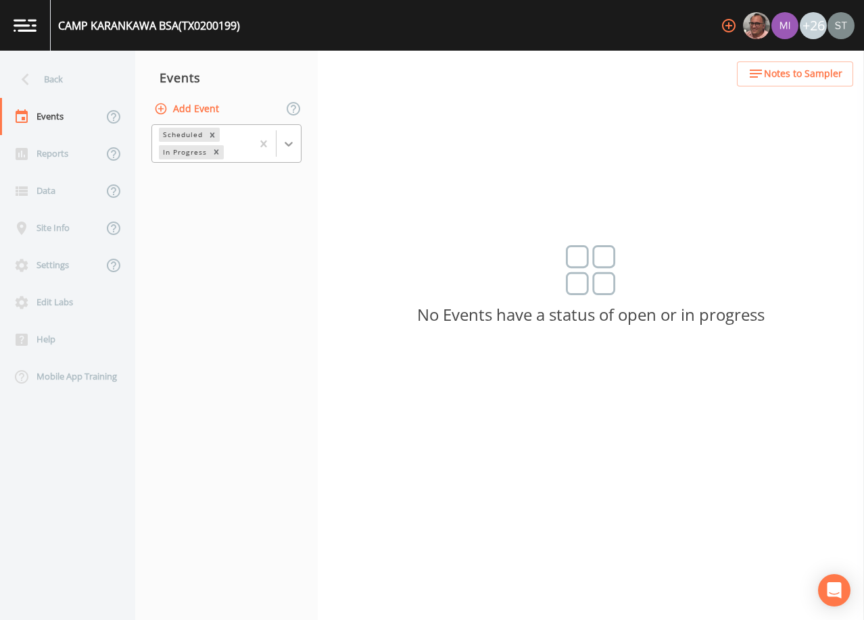
click at [291, 153] on div at bounding box center [288, 144] width 24 height 24
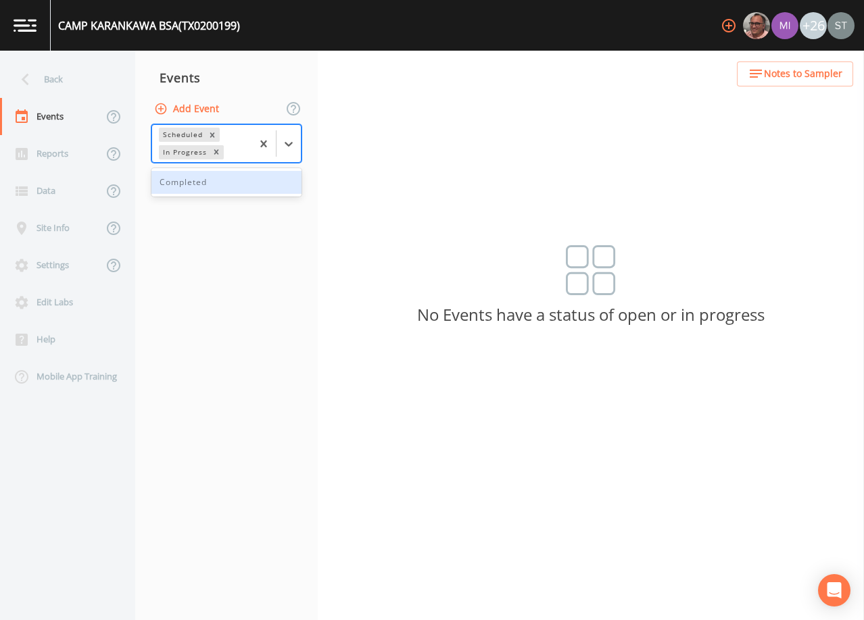
click at [222, 186] on div "Completed" at bounding box center [226, 182] width 150 height 23
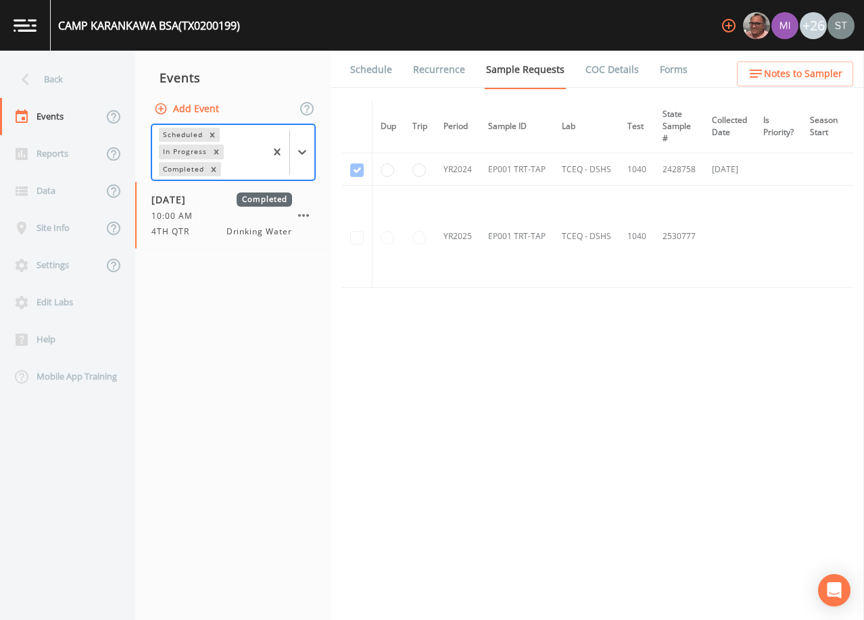
click at [372, 76] on link "Schedule" at bounding box center [371, 70] width 46 height 38
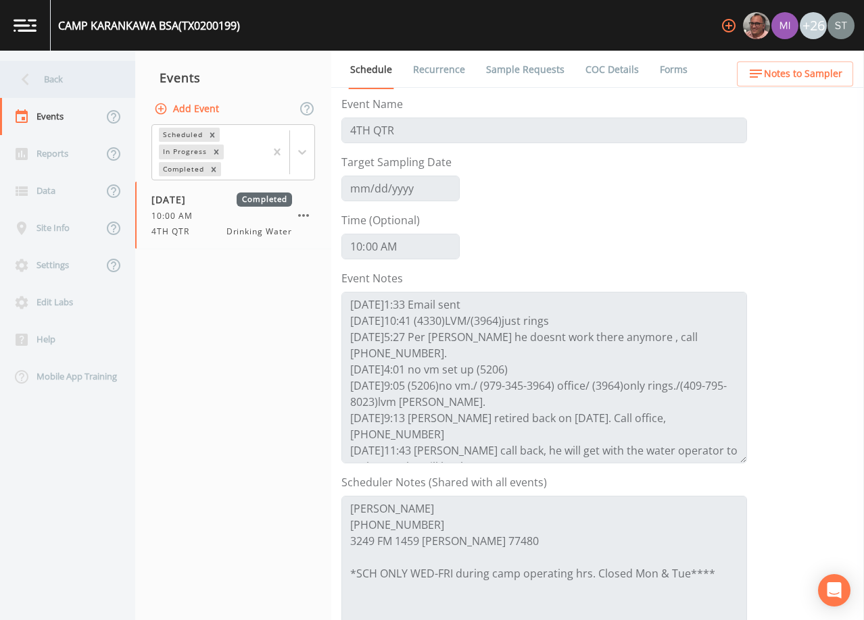
click at [39, 85] on div "Back" at bounding box center [61, 79] width 122 height 37
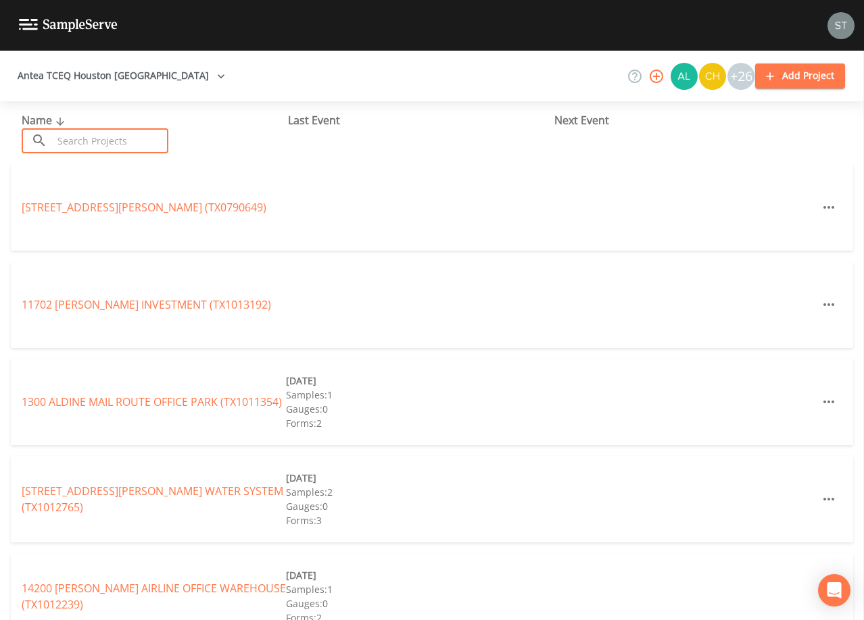
click at [83, 132] on input "text" at bounding box center [111, 140] width 116 height 25
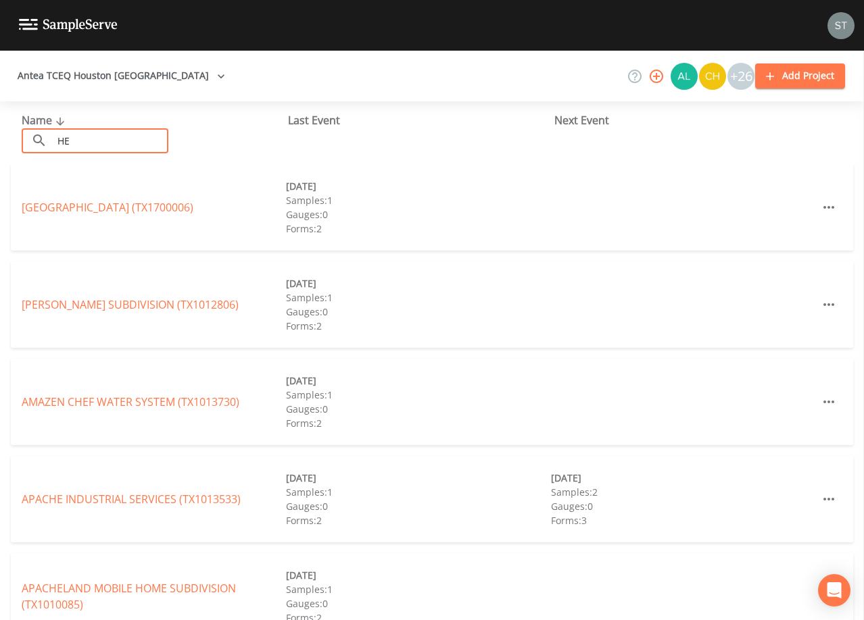
type input "H"
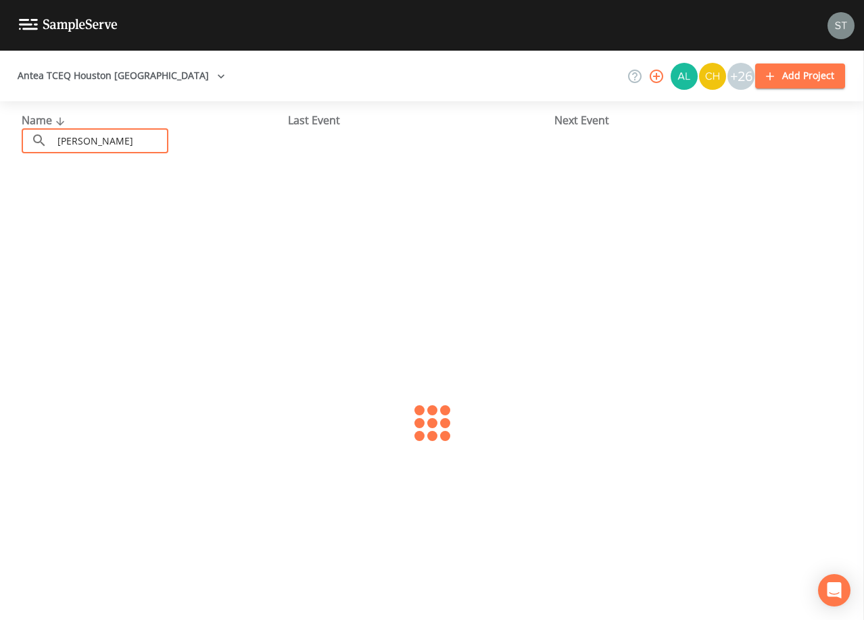
type input "[PERSON_NAME]"
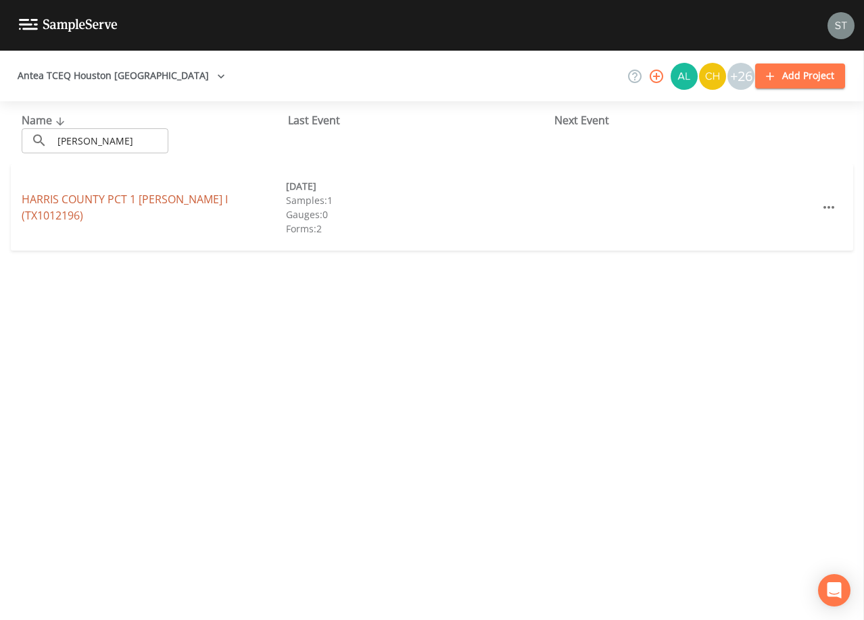
click at [228, 209] on link "HARRIS COUNTY PCT 1 [PERSON_NAME] I (TX1012196)" at bounding box center [125, 207] width 206 height 31
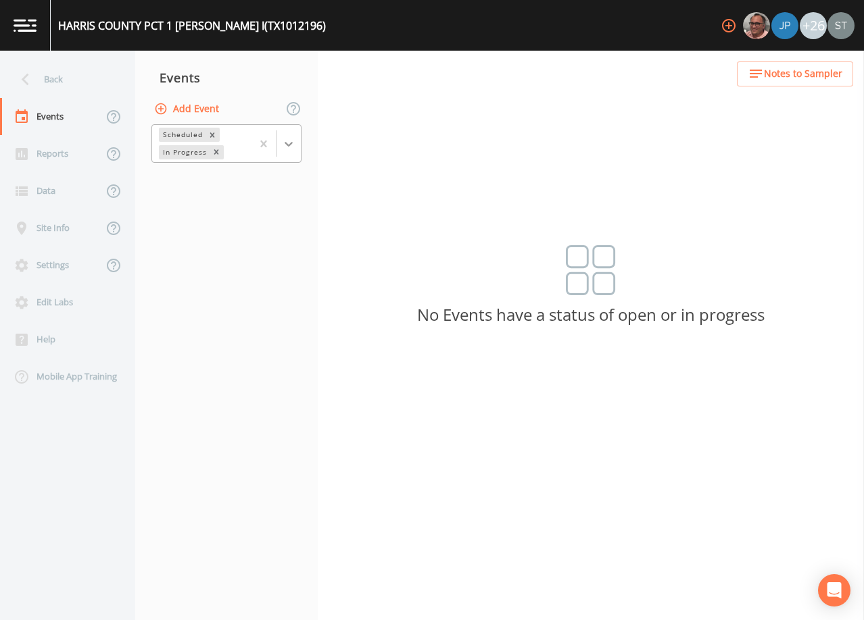
click at [288, 142] on icon at bounding box center [289, 144] width 14 height 14
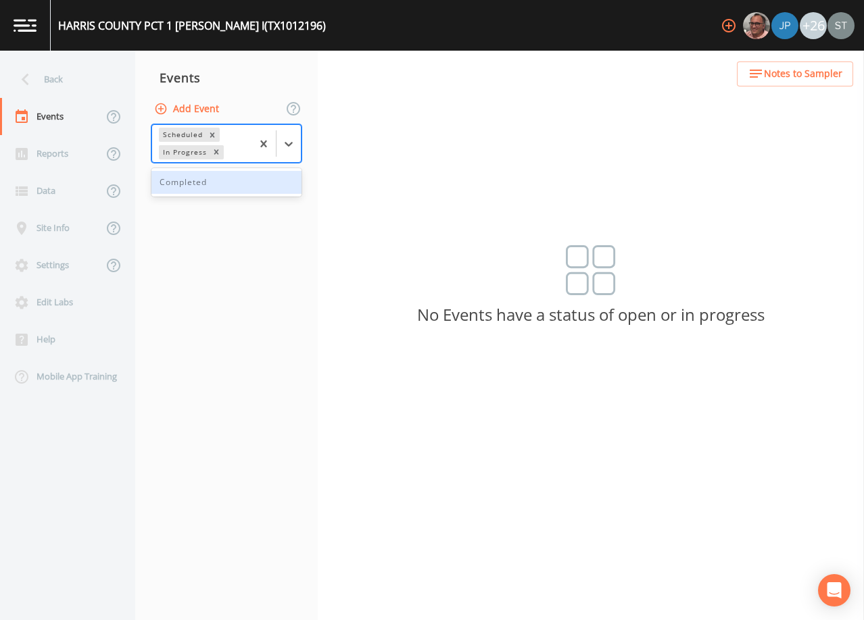
click at [253, 185] on div "Completed" at bounding box center [226, 182] width 150 height 23
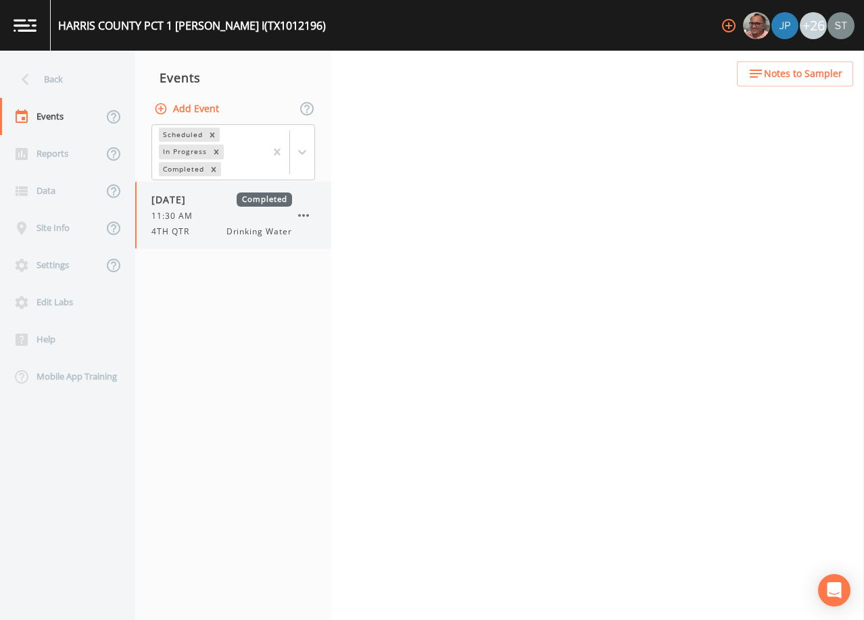
click at [238, 220] on div "11:30 AM" at bounding box center [221, 216] width 141 height 12
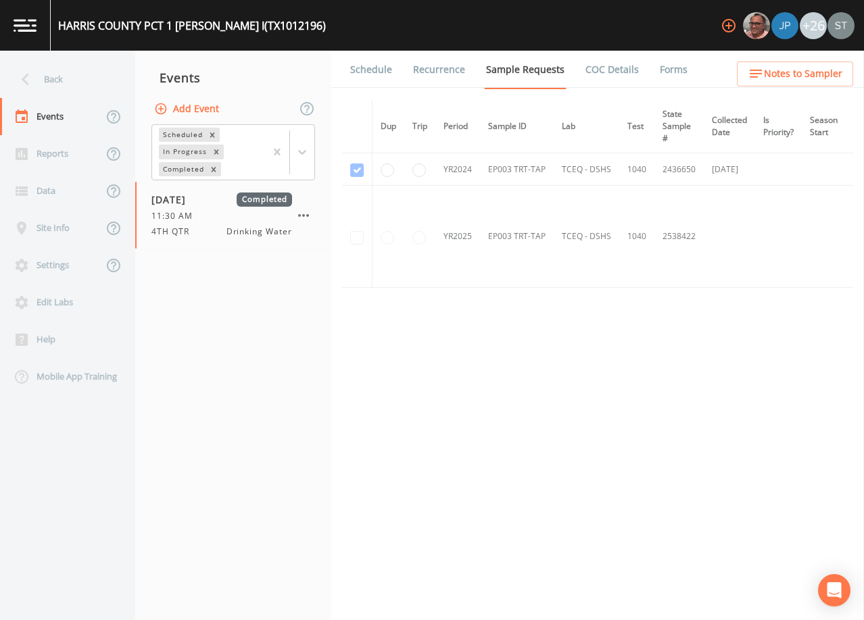
click at [367, 73] on link "Schedule" at bounding box center [371, 70] width 46 height 38
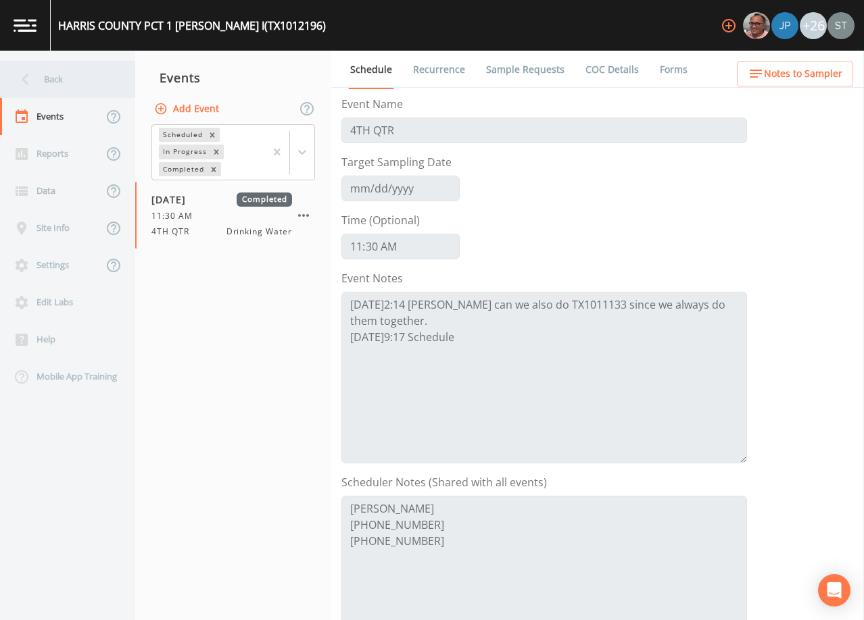
click at [64, 79] on div "Back" at bounding box center [61, 79] width 122 height 37
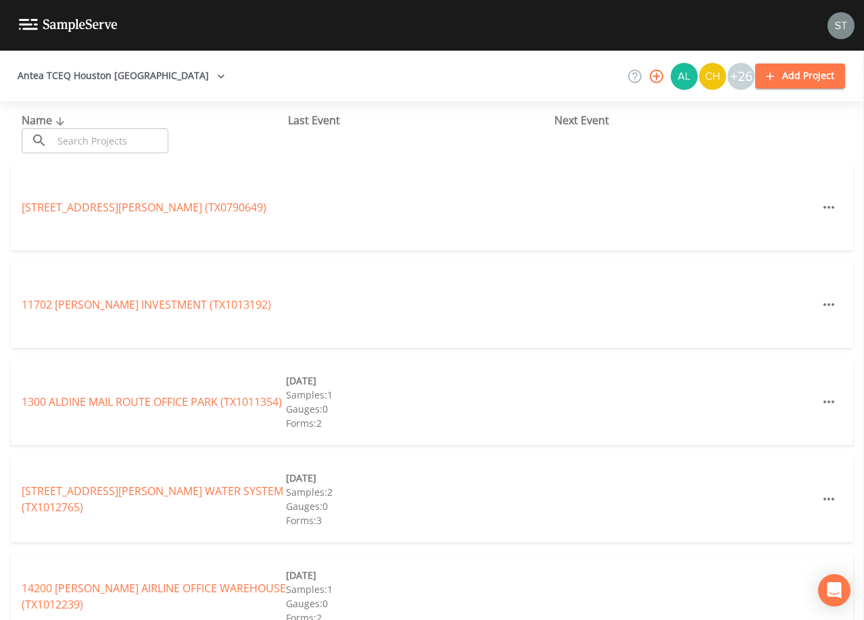
click at [120, 137] on input "text" at bounding box center [111, 140] width 116 height 25
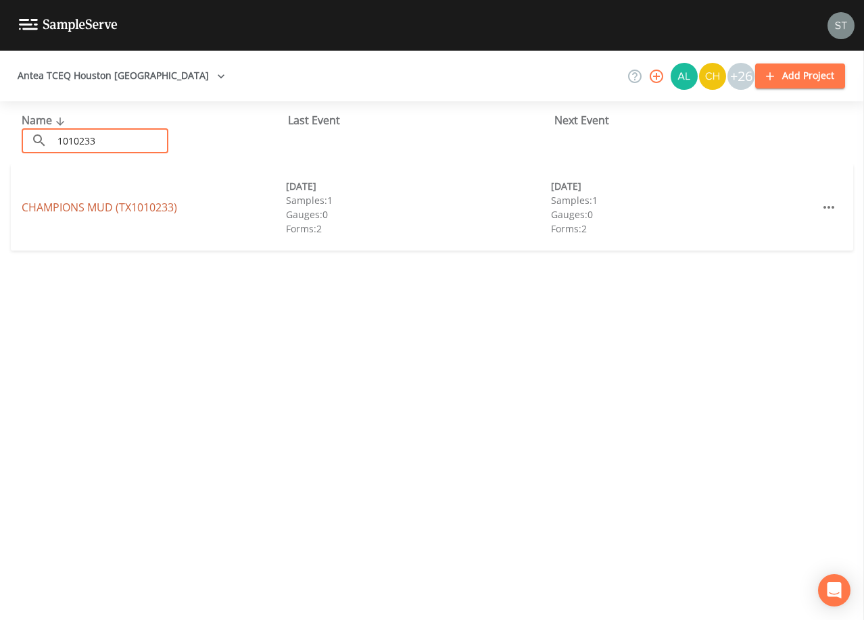
type input "1010233"
click at [150, 205] on link "CHAMPIONS MUD (TX1010233)" at bounding box center [99, 207] width 155 height 15
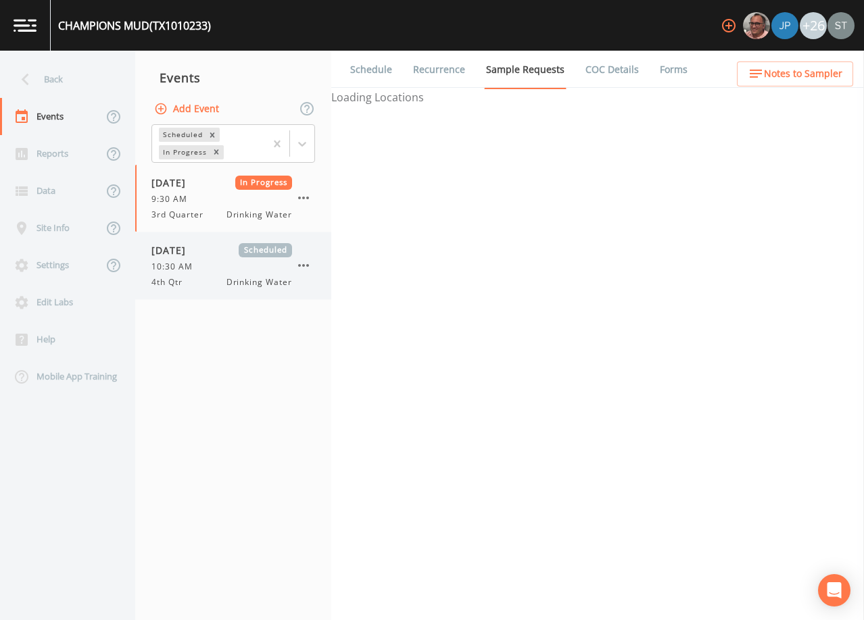
click at [220, 268] on div "10:30 AM" at bounding box center [221, 267] width 141 height 12
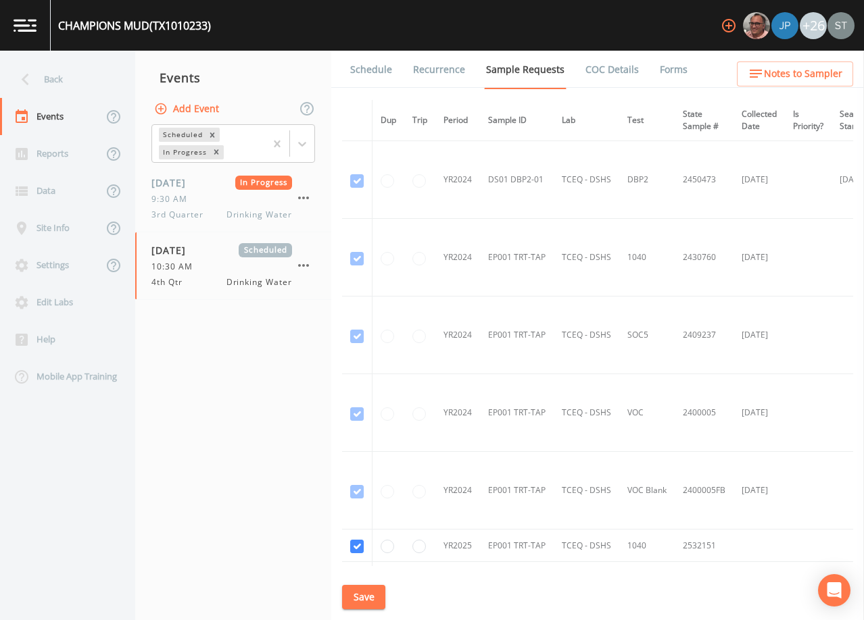
click at [367, 70] on link "Schedule" at bounding box center [371, 70] width 46 height 38
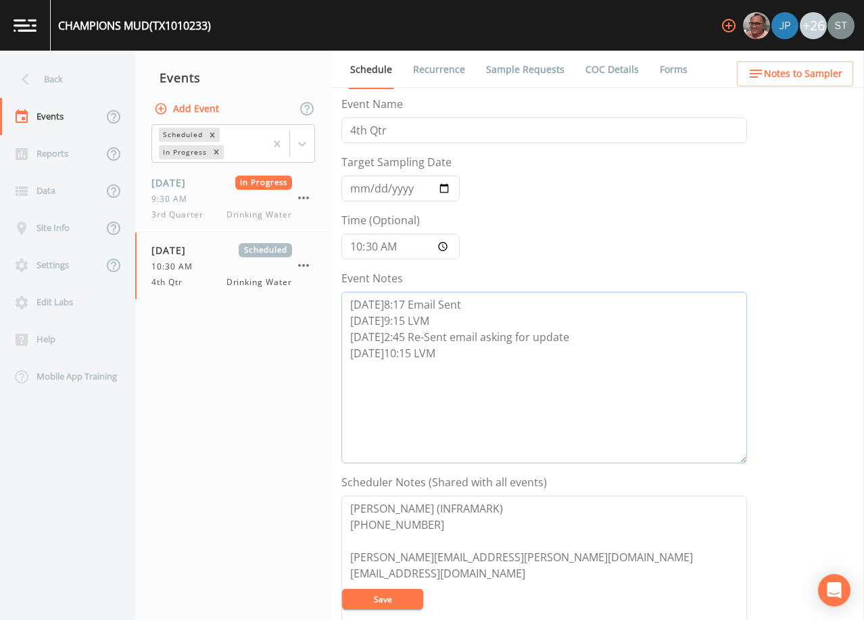
click at [482, 361] on textarea "[DATE]8:17 Email Sent [DATE]9:15 LVM [DATE]2:45 Re-Sent email asking for update…" at bounding box center [543, 378] width 405 height 172
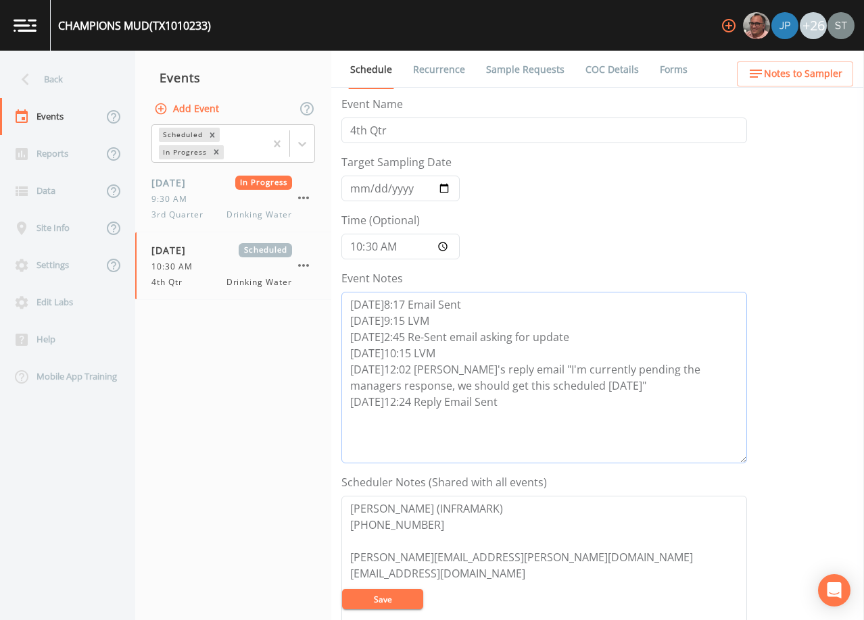
type textarea "[DATE]8:17 Email Sent [DATE]9:15 LVM [DATE]2:45 Re-Sent email asking for update…"
click at [393, 596] on button "Save" at bounding box center [382, 599] width 81 height 20
click at [407, 603] on button "Save" at bounding box center [382, 599] width 81 height 20
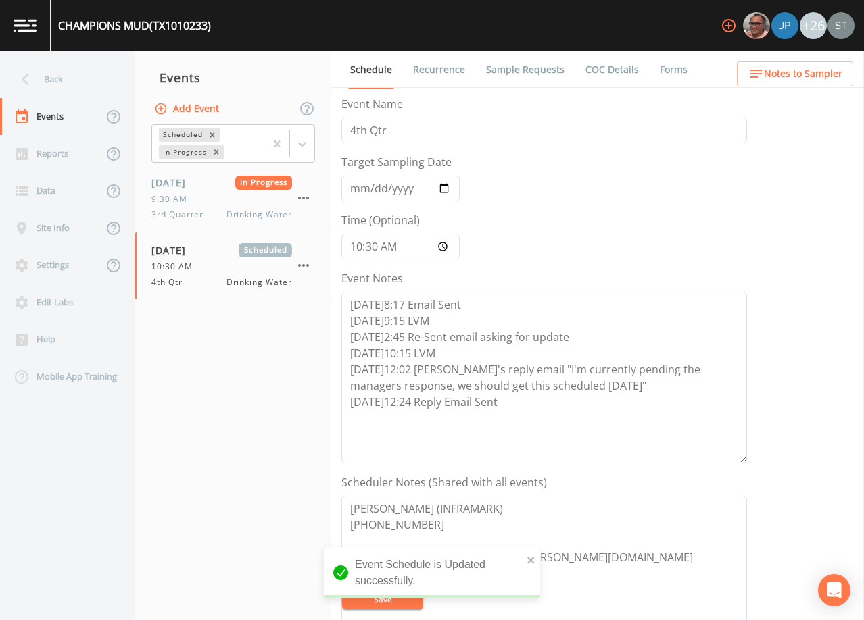
click at [487, 69] on link "Sample Requests" at bounding box center [525, 70] width 82 height 38
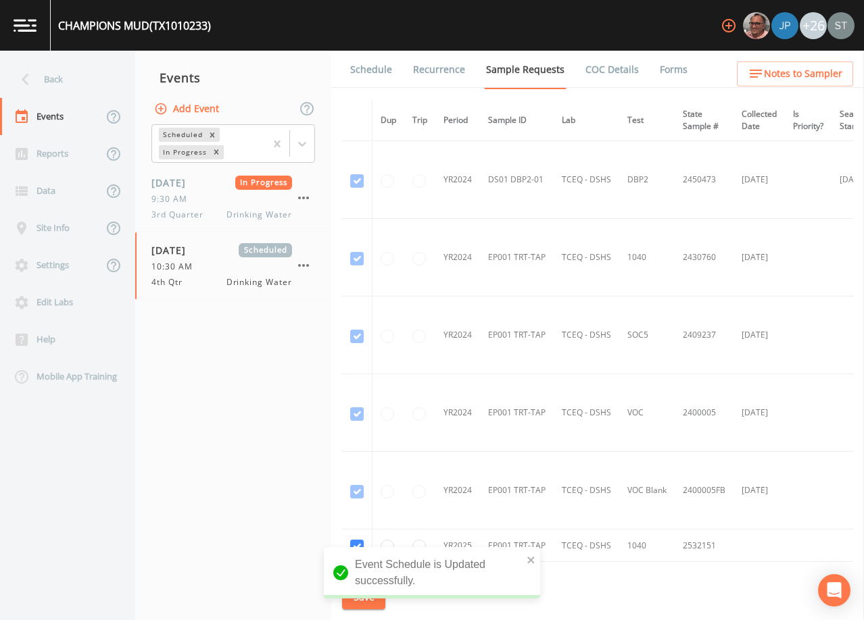
click at [369, 75] on link "Schedule" at bounding box center [371, 70] width 46 height 38
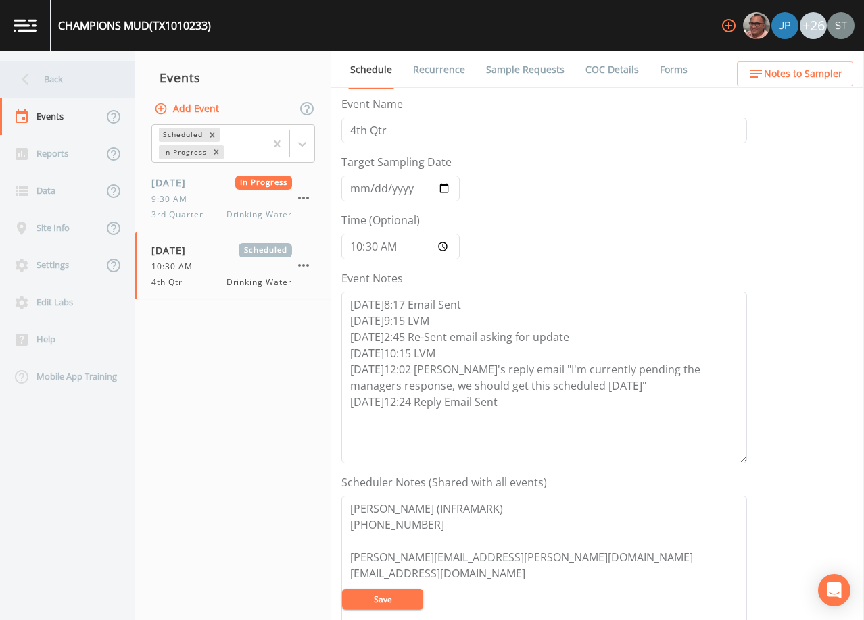
click at [70, 93] on div "Back" at bounding box center [61, 79] width 122 height 37
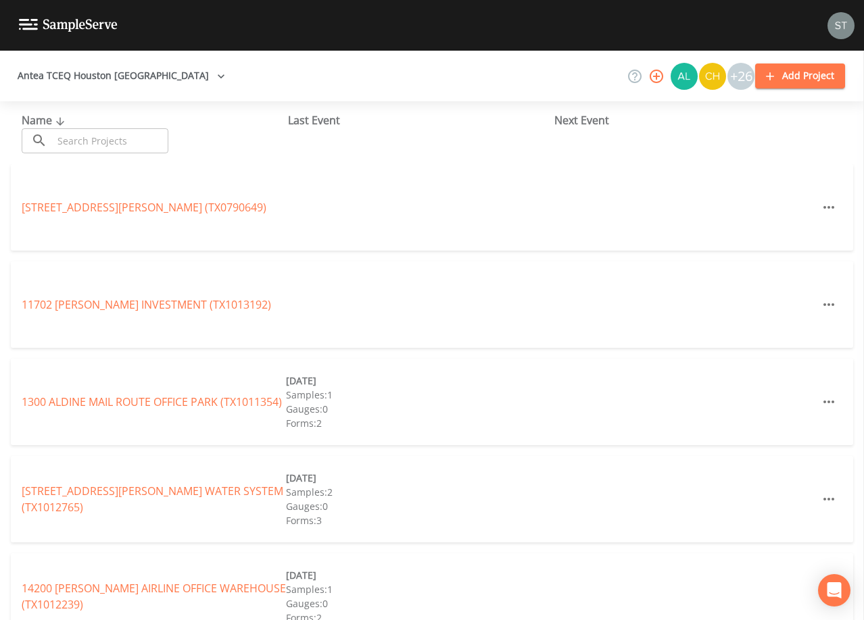
click at [134, 136] on input "text" at bounding box center [111, 140] width 116 height 25
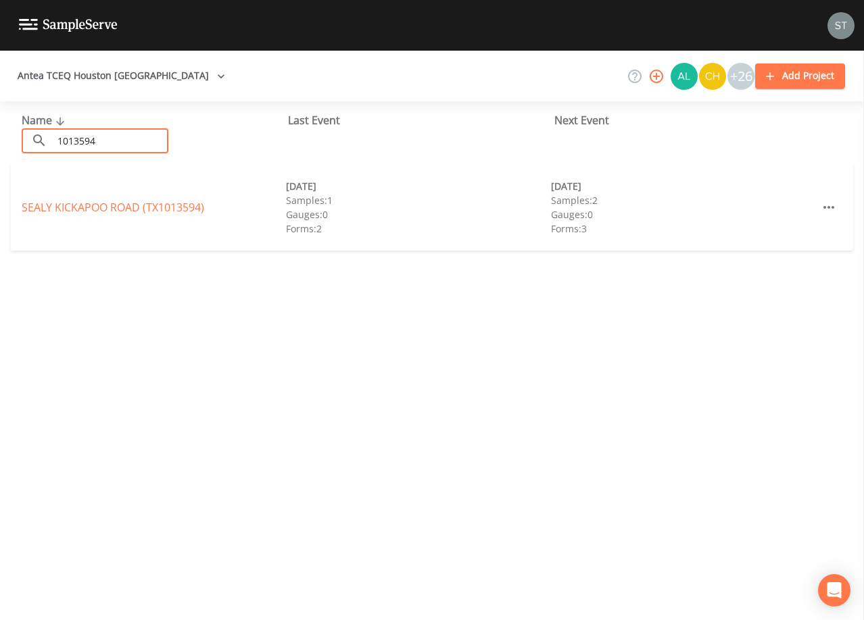
type input "1013594"
click at [137, 209] on link "SEALY KICKAPOO ROAD (TX1013594)" at bounding box center [113, 207] width 182 height 15
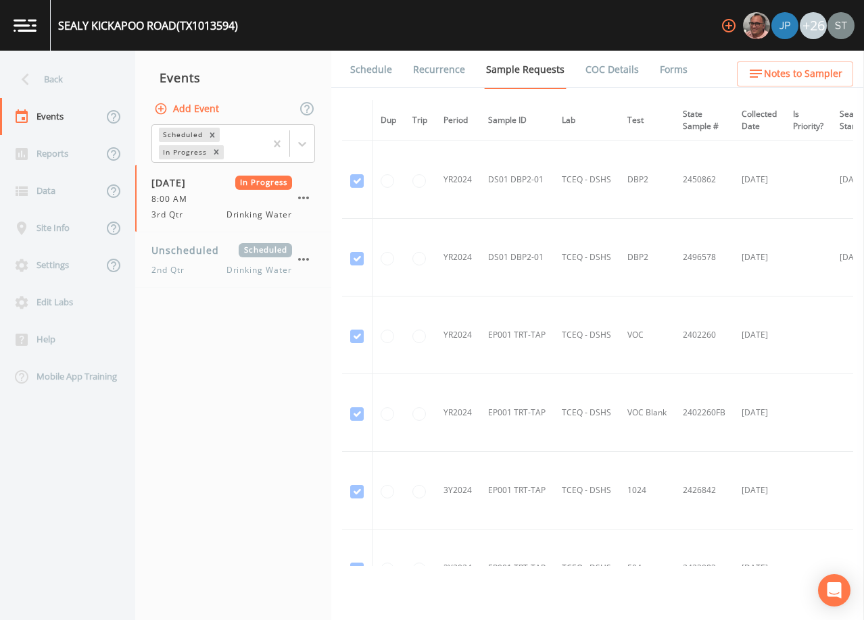
click at [657, 73] on link "Forms" at bounding box center [673, 70] width 32 height 38
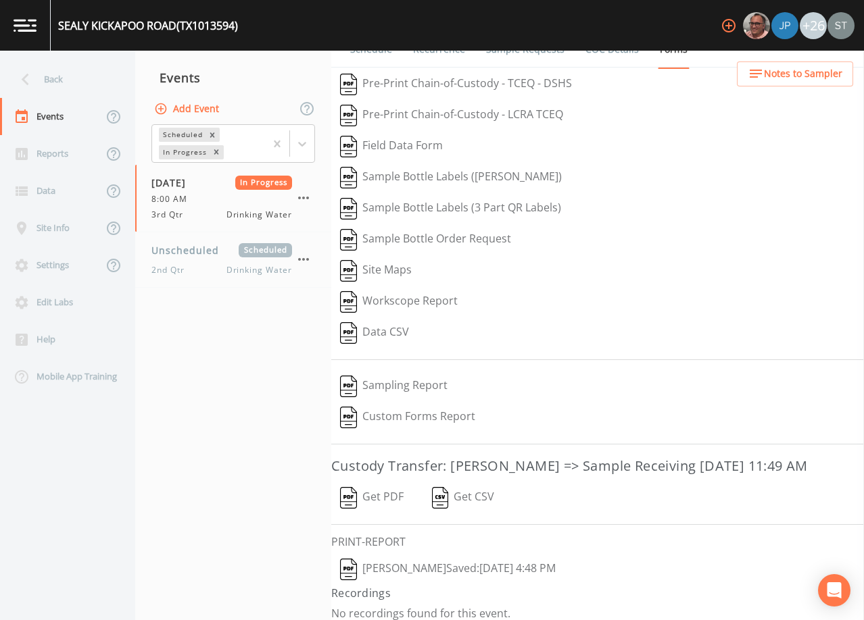
scroll to position [31, 0]
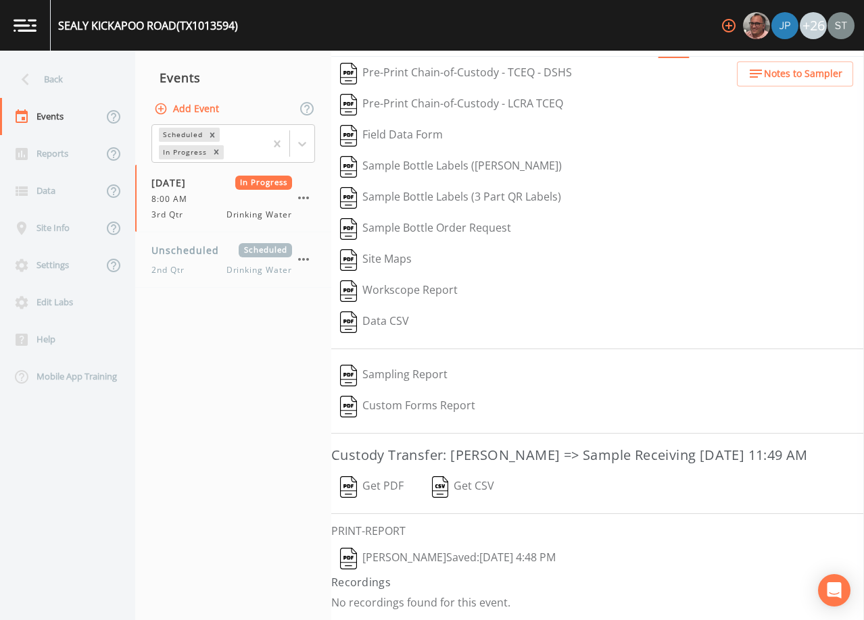
click at [470, 557] on button "[PERSON_NAME]  Saved: [DATE] 4:48 PM" at bounding box center [447, 558] width 233 height 31
click at [55, 85] on div "Back" at bounding box center [61, 79] width 122 height 37
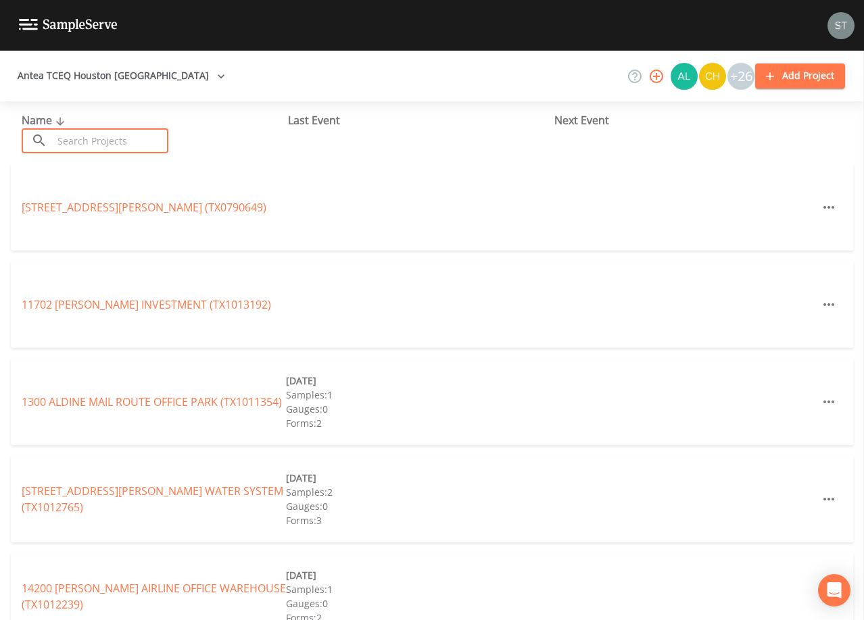
click at [156, 140] on input "text" at bounding box center [111, 140] width 116 height 25
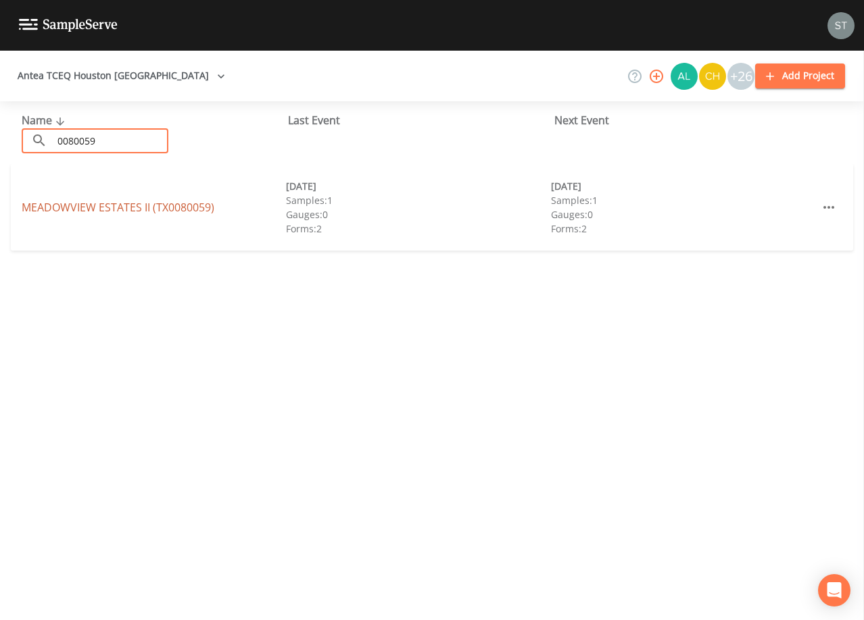
type input "0080059"
click at [174, 204] on link "[GEOGRAPHIC_DATA] (TX0080059)" at bounding box center [118, 207] width 193 height 15
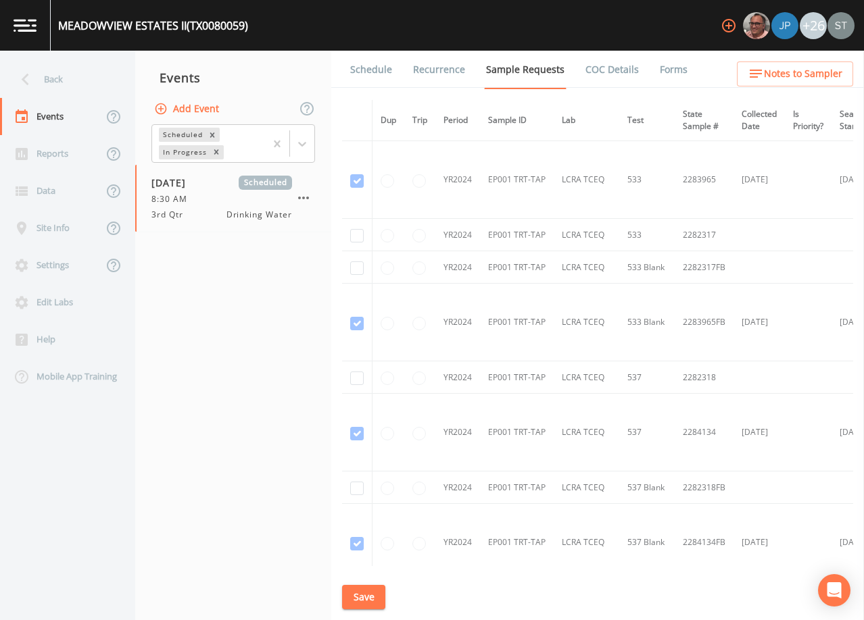
click at [366, 66] on link "Schedule" at bounding box center [371, 70] width 46 height 38
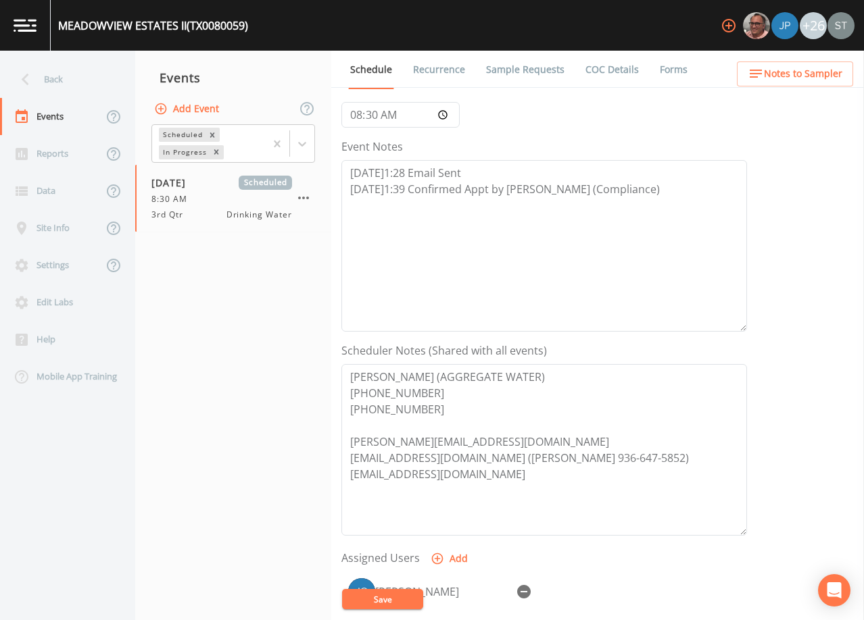
scroll to position [135, 0]
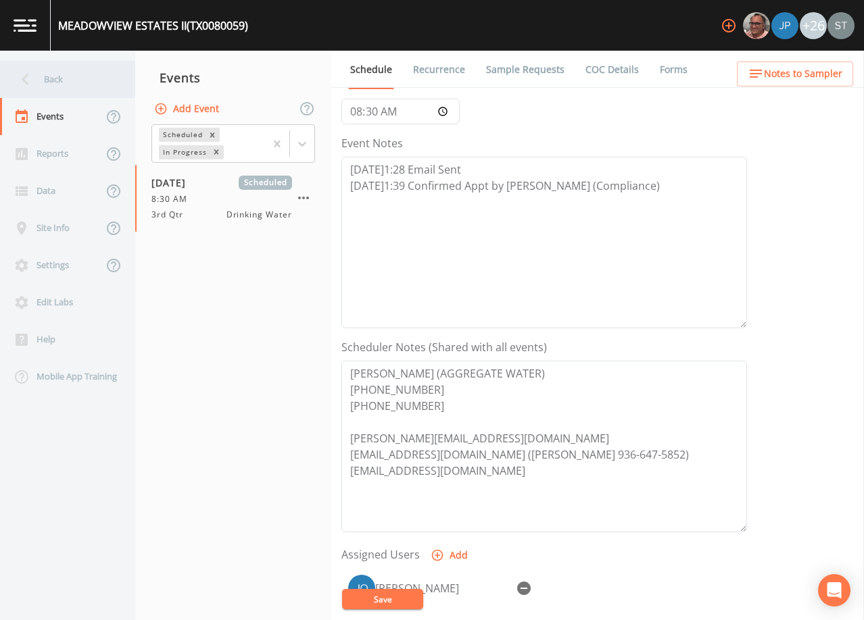
click at [49, 81] on div "Back" at bounding box center [61, 79] width 122 height 37
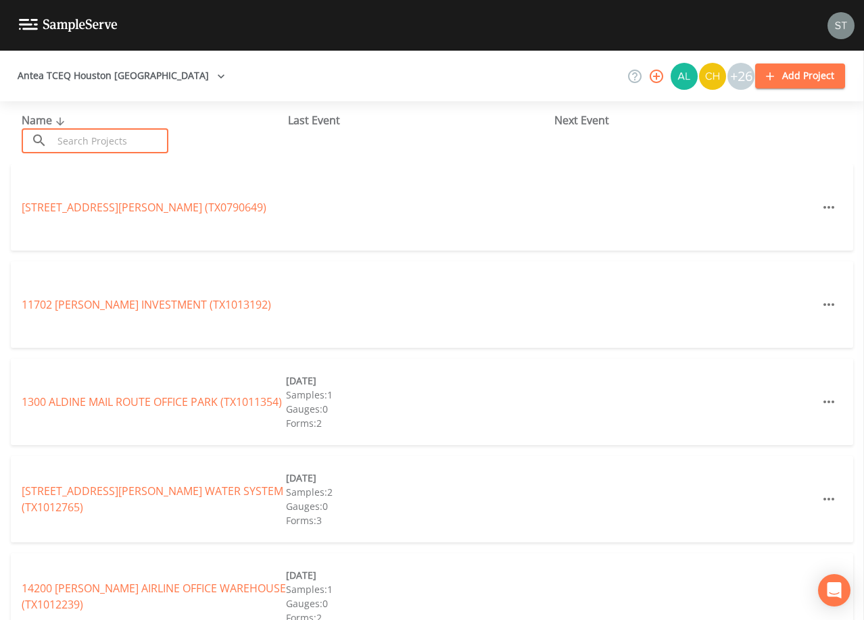
click at [100, 144] on input "text" at bounding box center [111, 140] width 116 height 25
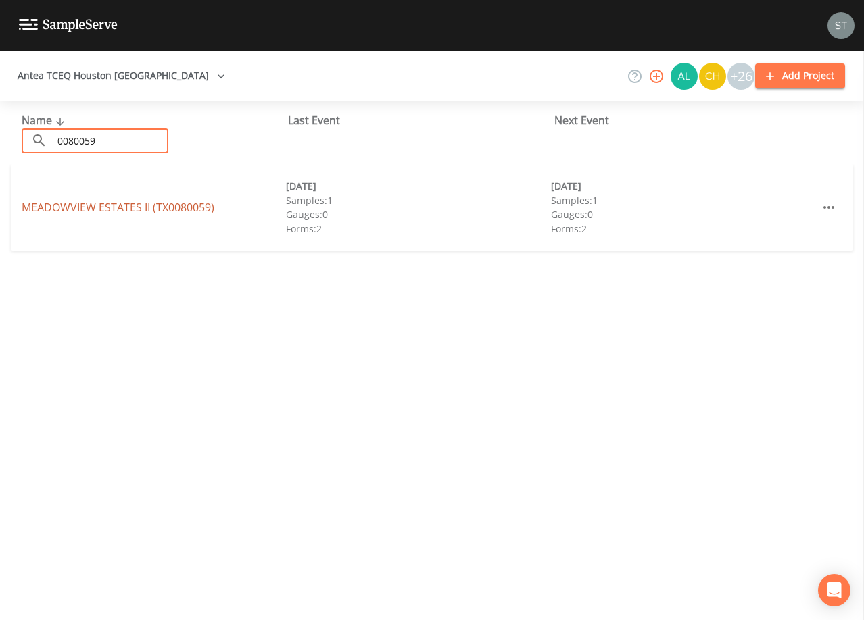
type input "0080059"
click at [122, 209] on link "[GEOGRAPHIC_DATA] (TX0080059)" at bounding box center [118, 207] width 193 height 15
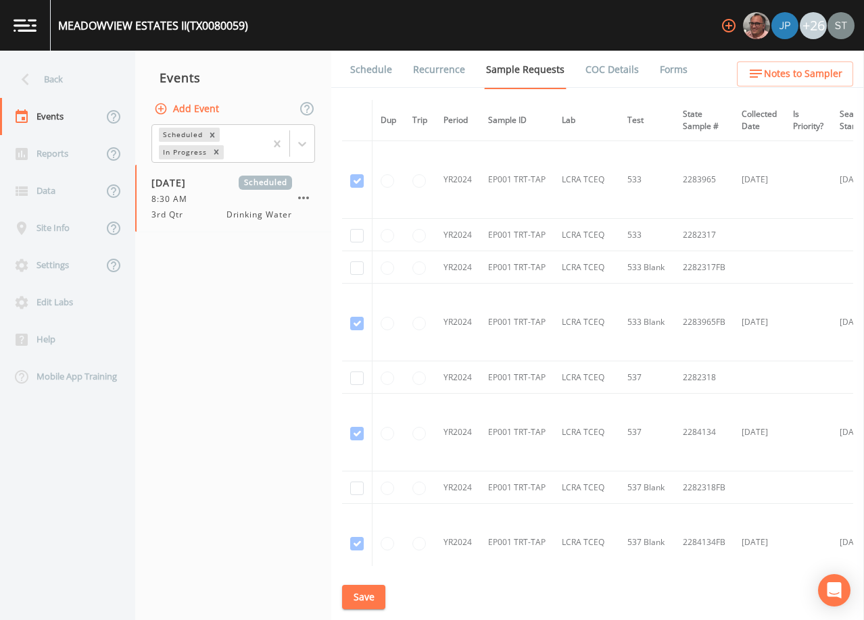
click at [670, 74] on link "Forms" at bounding box center [673, 70] width 32 height 38
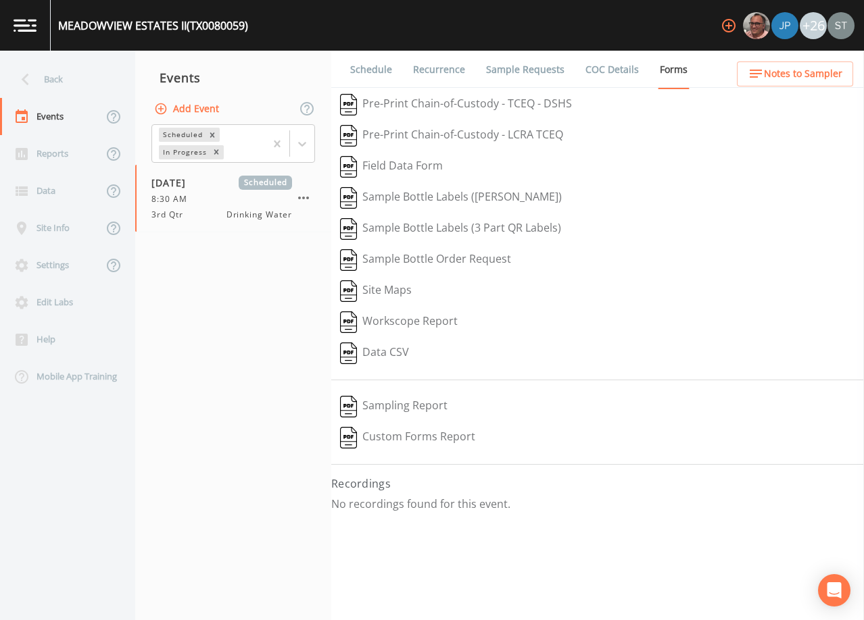
click at [370, 70] on link "Schedule" at bounding box center [371, 70] width 46 height 38
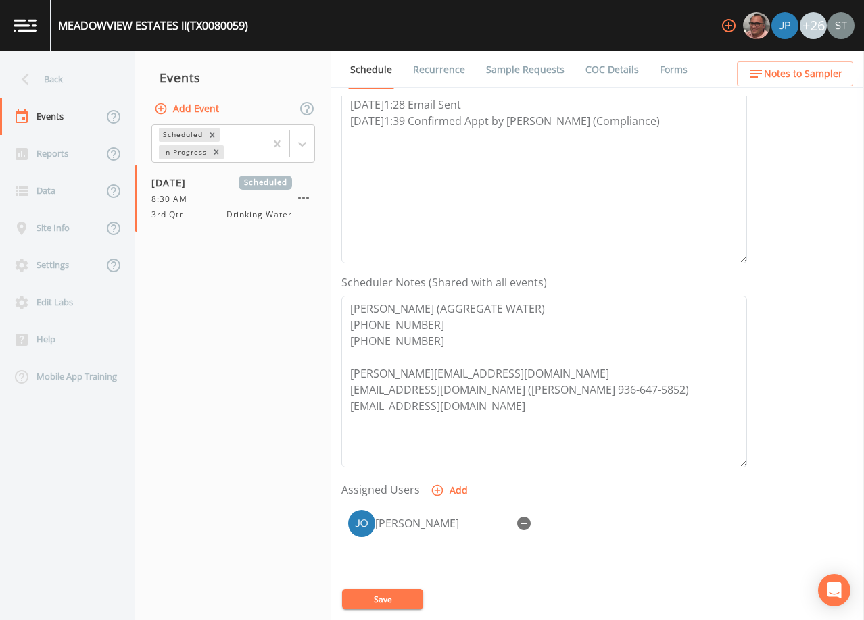
scroll to position [203, 0]
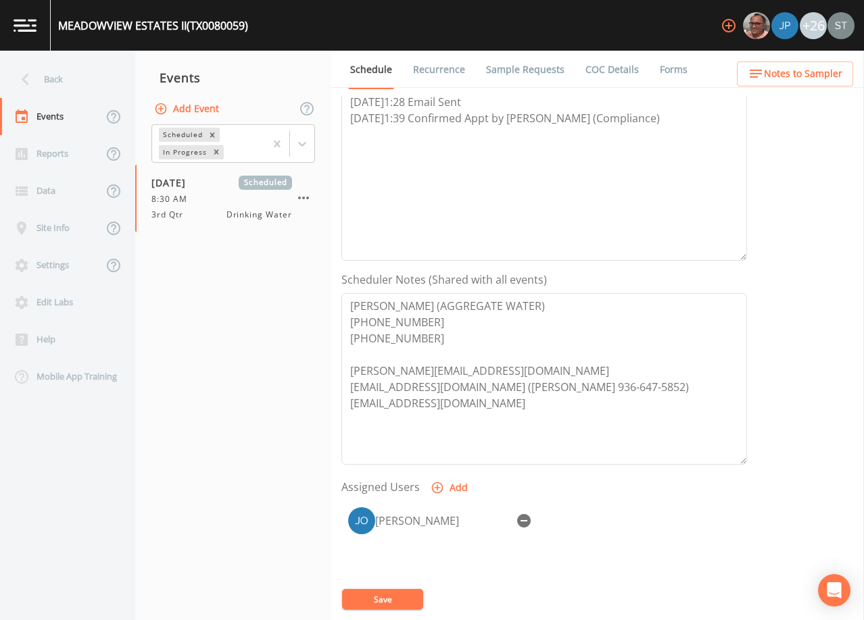
click at [664, 71] on link "Forms" at bounding box center [673, 70] width 32 height 38
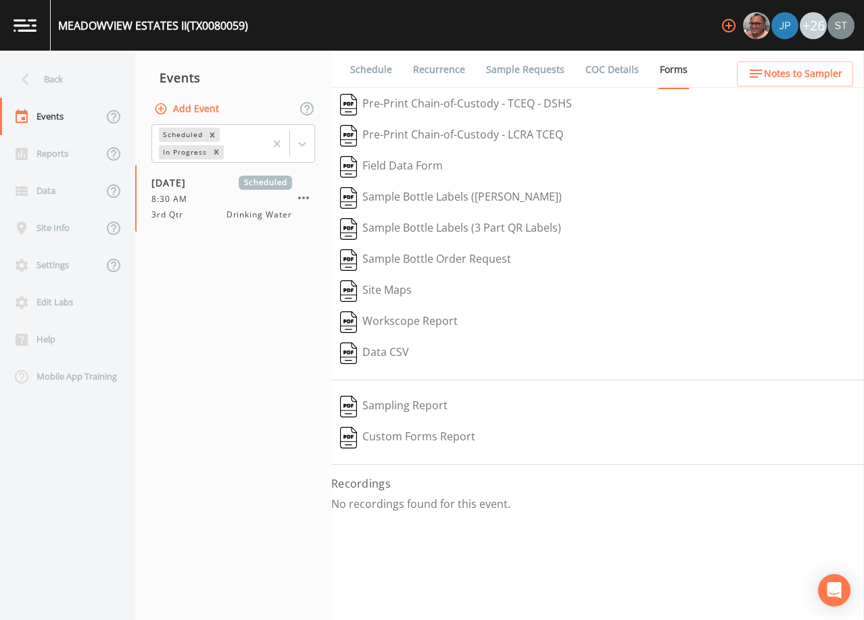
click at [76, 83] on div "Back" at bounding box center [61, 79] width 122 height 37
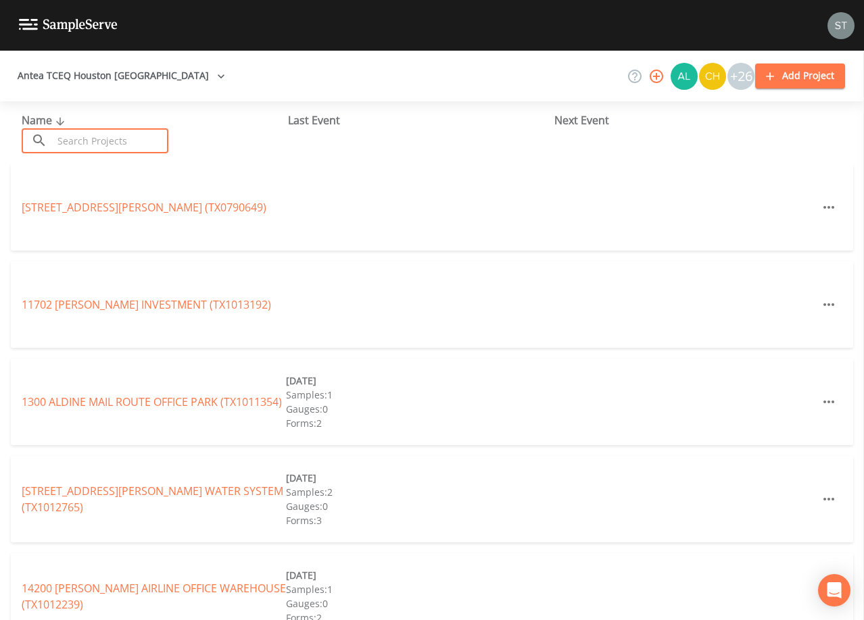
click at [114, 136] on input "text" at bounding box center [111, 140] width 116 height 25
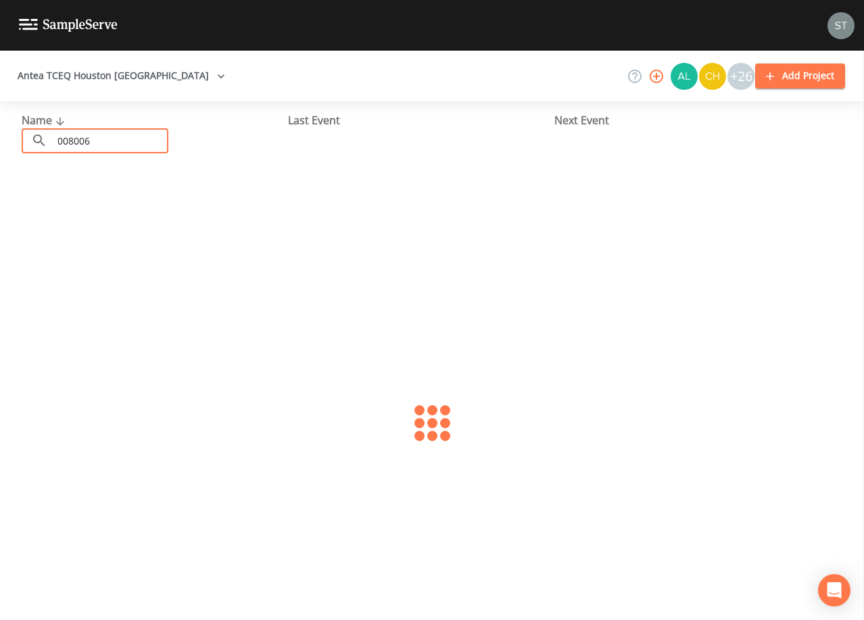
type input "0080061"
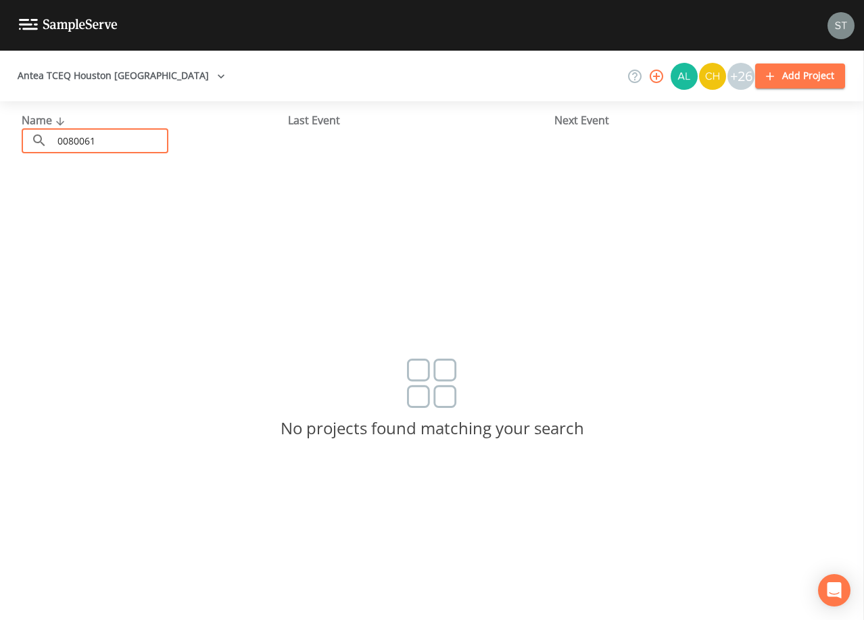
drag, startPoint x: 139, startPoint y: 139, endPoint x: 32, endPoint y: 143, distance: 107.5
click at [32, 143] on div "​ 0080061 ​" at bounding box center [95, 140] width 147 height 25
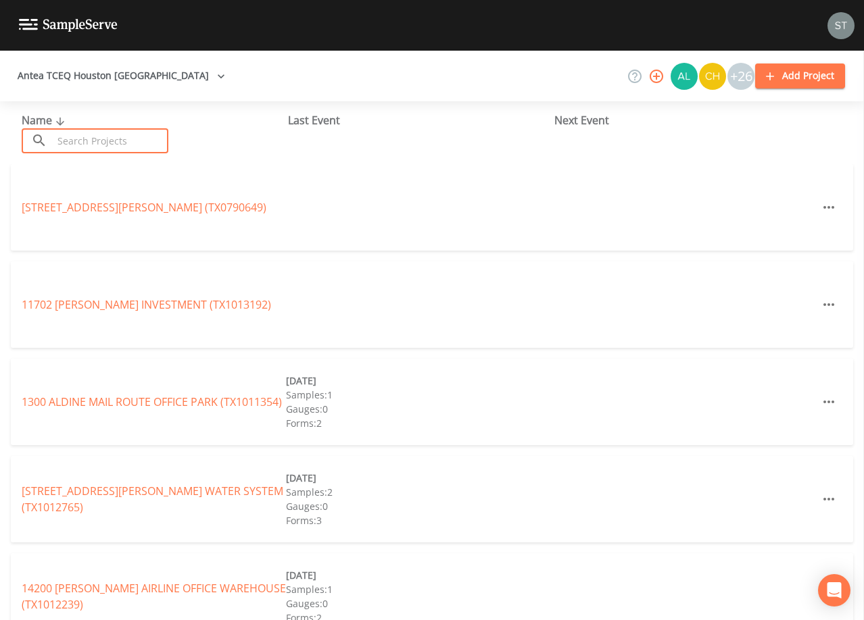
click at [152, 140] on input "text" at bounding box center [111, 140] width 116 height 25
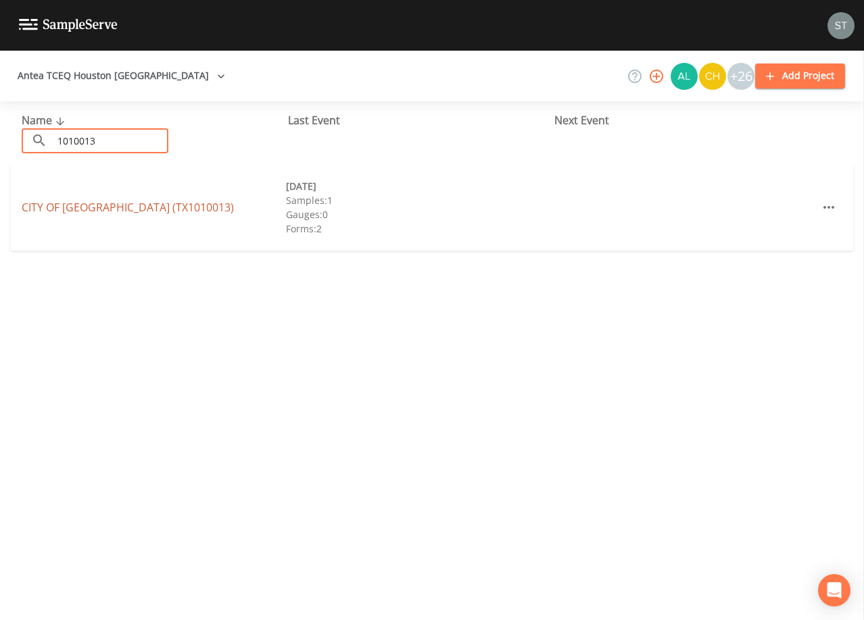
type input "1010013"
click at [155, 214] on link "CITY OF [GEOGRAPHIC_DATA] (TX1010013)" at bounding box center [128, 207] width 212 height 15
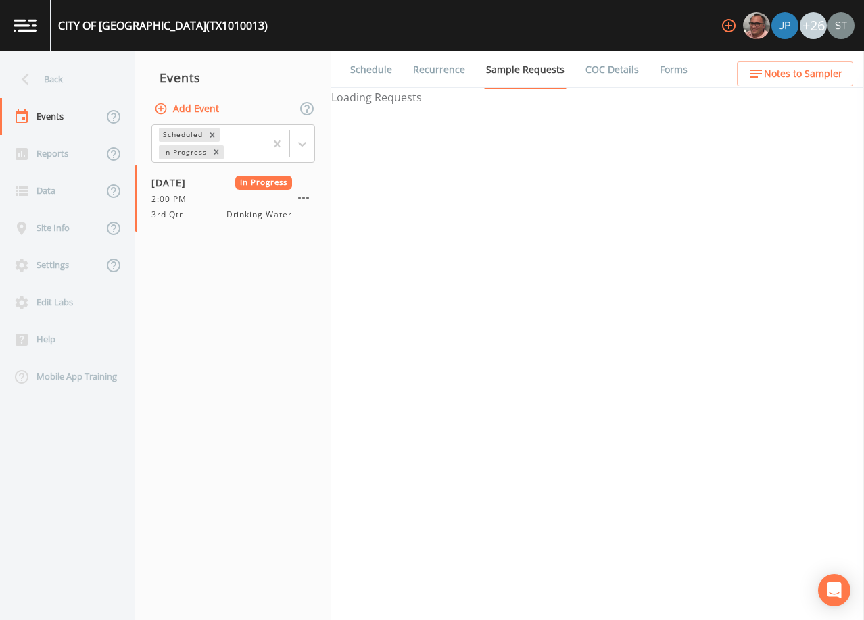
click at [667, 70] on link "Forms" at bounding box center [673, 70] width 32 height 38
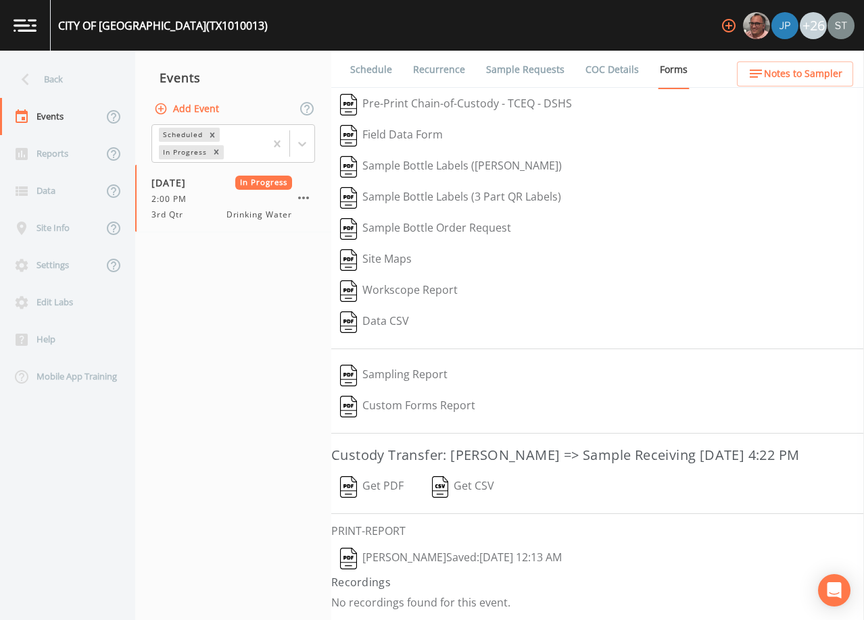
click at [420, 562] on button "[PERSON_NAME]  Saved: [DATE] 12:13 AM" at bounding box center [450, 558] width 239 height 31
click at [58, 91] on div "Back" at bounding box center [61, 79] width 122 height 37
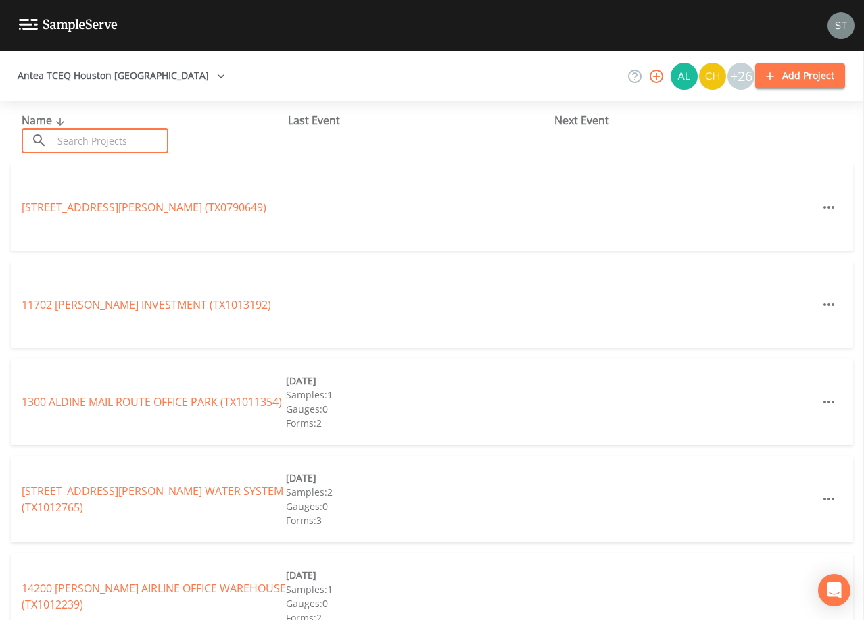
click at [147, 139] on input "text" at bounding box center [111, 140] width 116 height 25
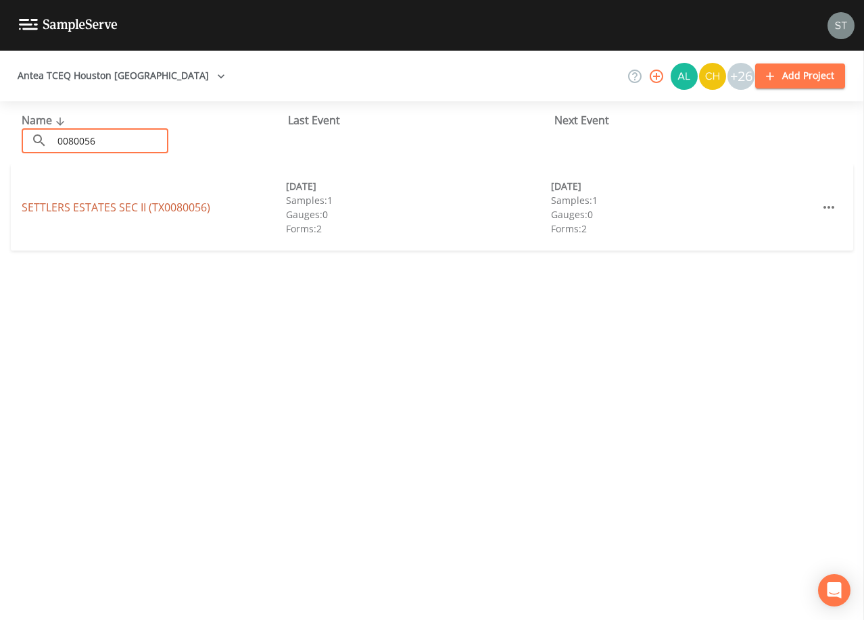
type input "0080056"
click at [163, 209] on link "SETTLERS ESTATES [GEOGRAPHIC_DATA] (TX0080056)" at bounding box center [116, 207] width 189 height 15
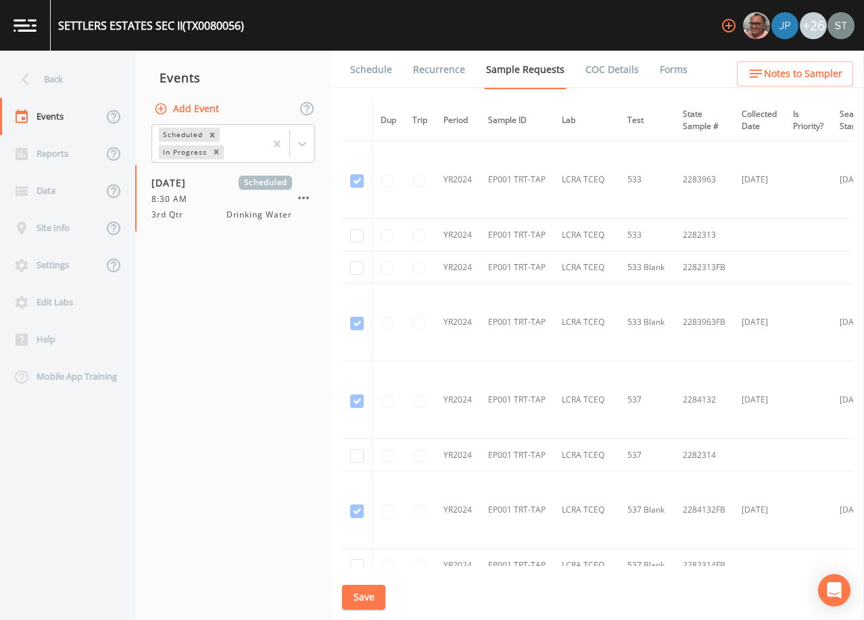
click at [658, 68] on link "Forms" at bounding box center [673, 70] width 32 height 38
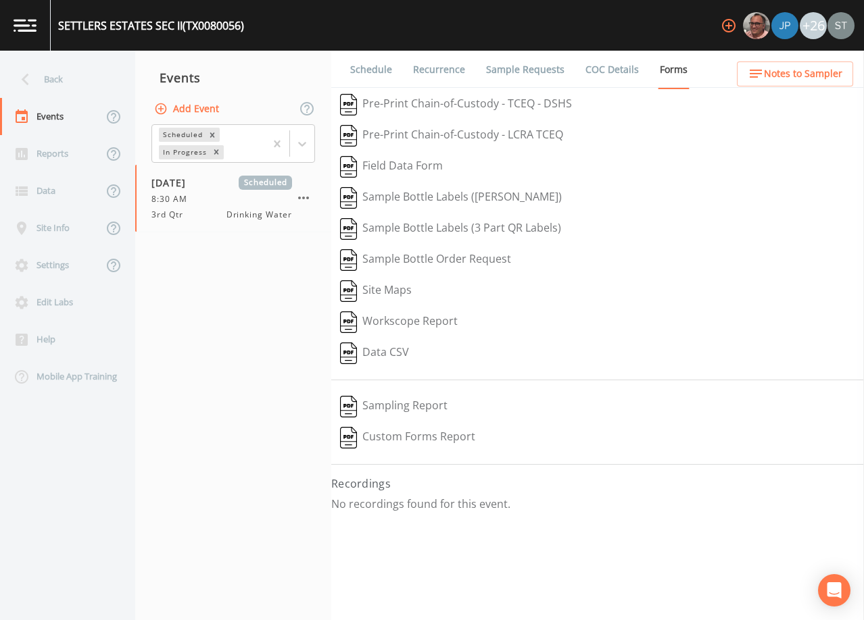
click at [368, 70] on link "Schedule" at bounding box center [371, 70] width 46 height 38
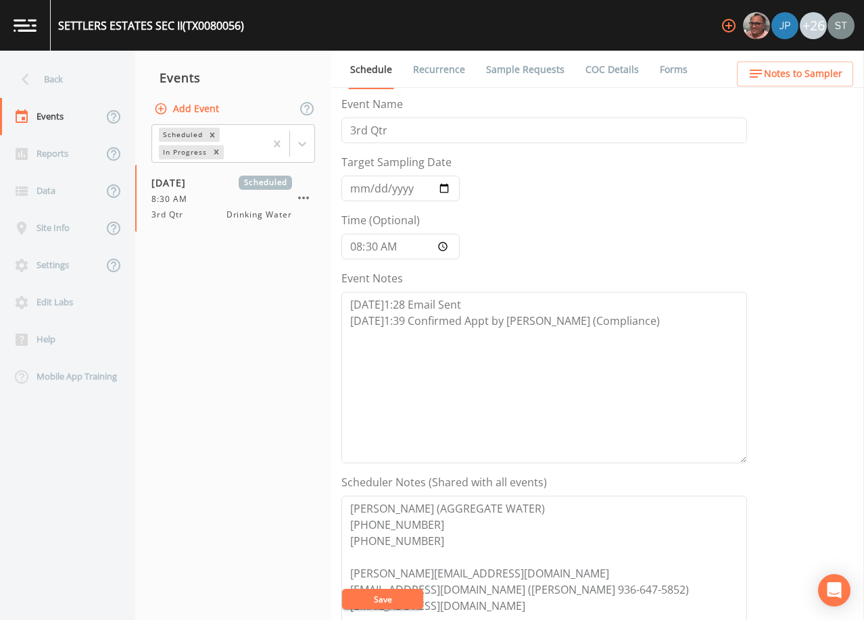
click at [820, 78] on span "Notes to Sampler" at bounding box center [803, 74] width 78 height 17
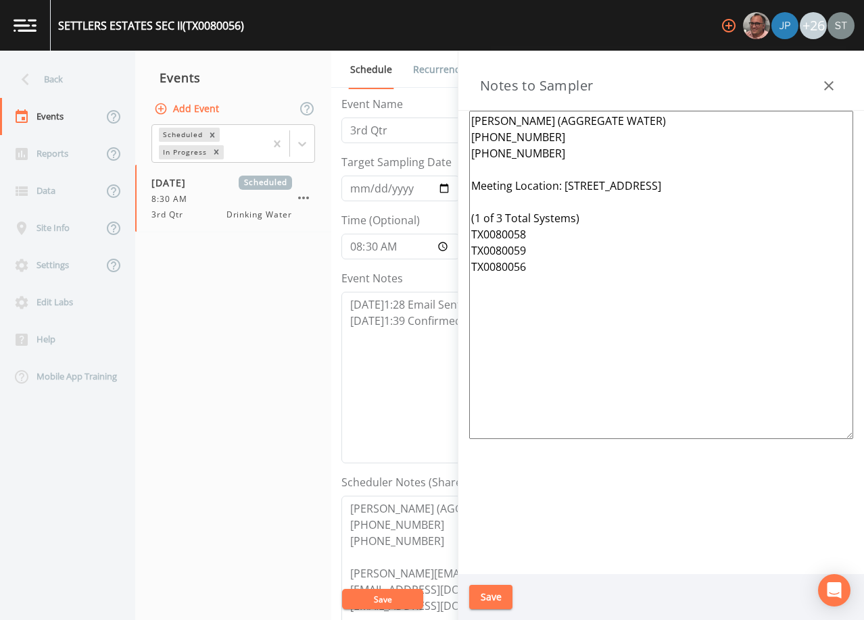
click at [818, 81] on button "button" at bounding box center [828, 85] width 27 height 27
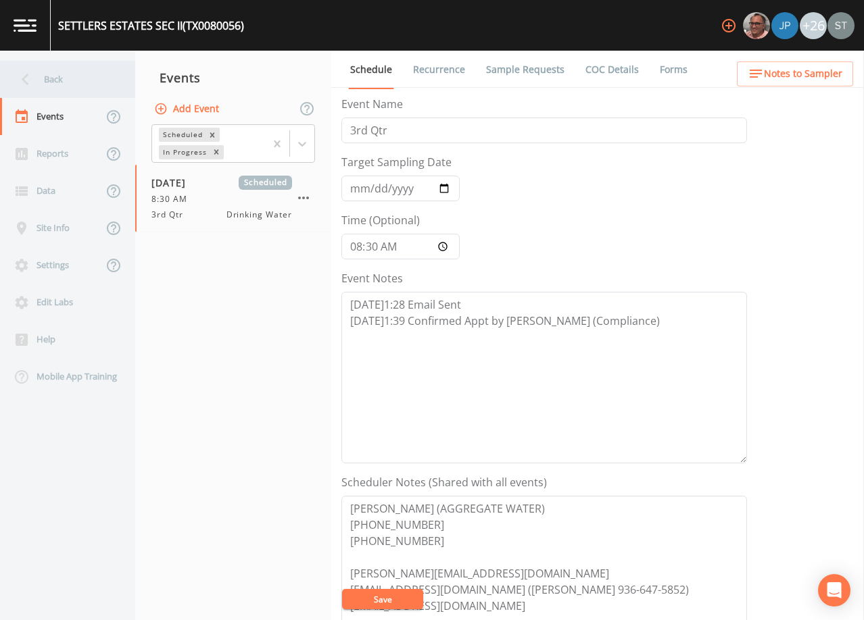
click at [51, 86] on div "Back" at bounding box center [61, 79] width 122 height 37
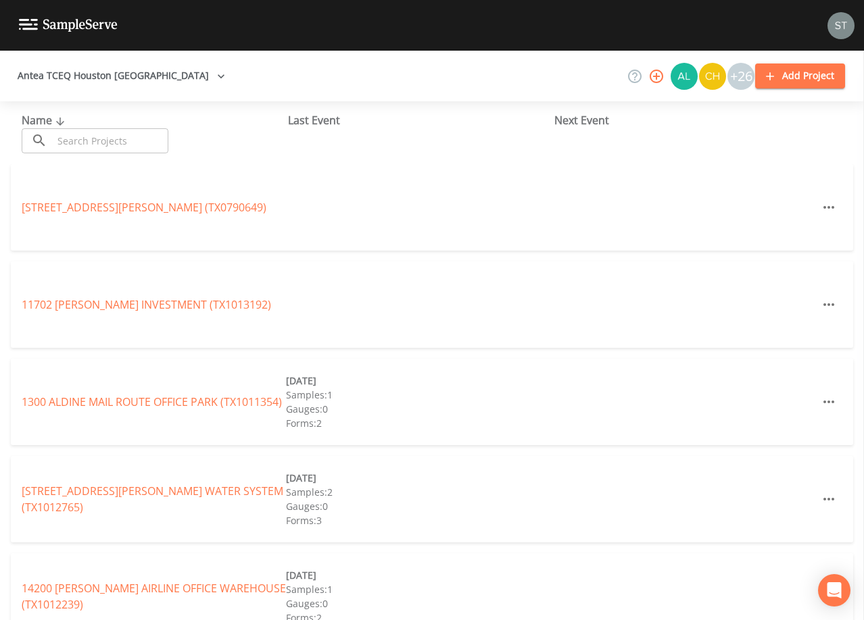
click at [142, 143] on input "text" at bounding box center [111, 140] width 116 height 25
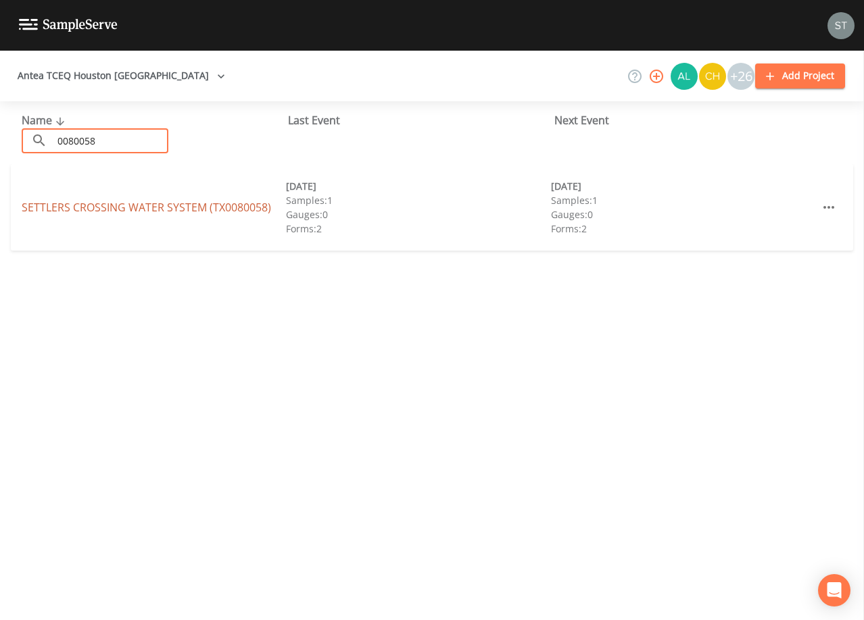
type input "0080058"
click at [211, 209] on link "SETTLERS CROSSING WATER SYSTEM (TX0080058)" at bounding box center [146, 207] width 249 height 15
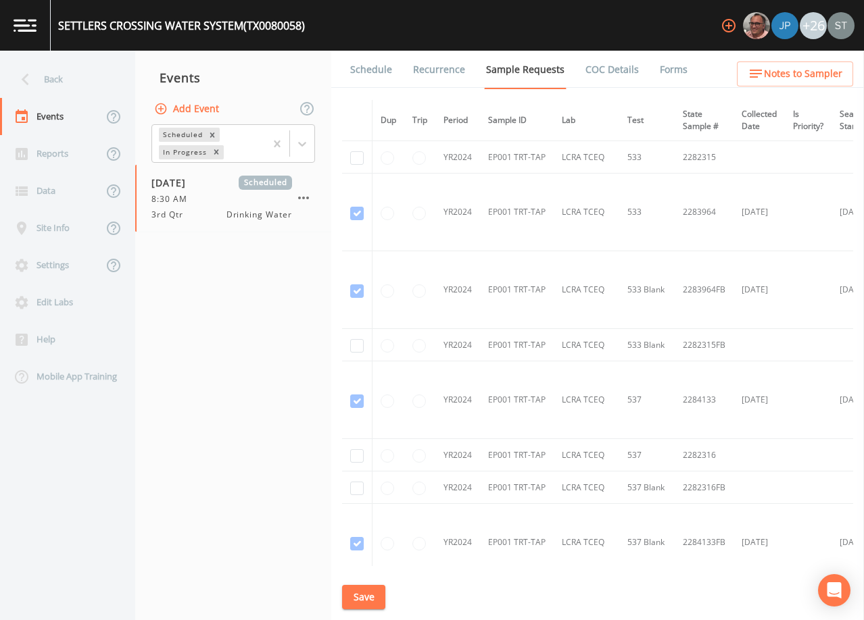
click at [659, 70] on link "Forms" at bounding box center [673, 70] width 32 height 38
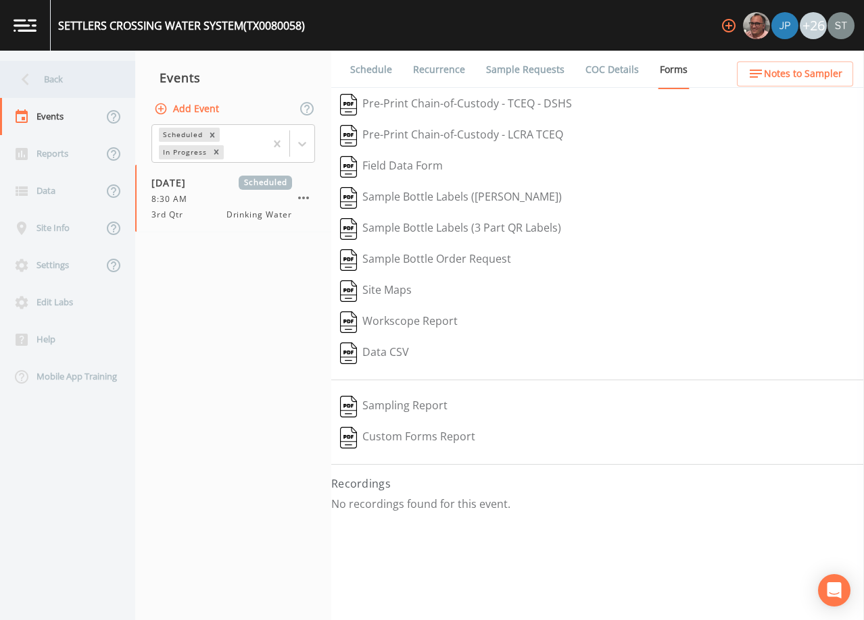
click at [61, 77] on div "Back" at bounding box center [61, 79] width 122 height 37
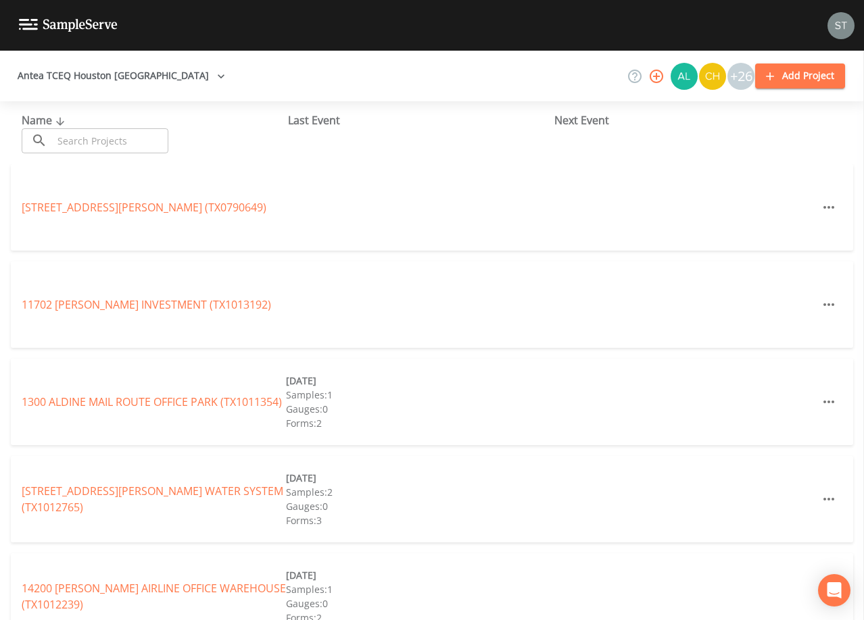
click at [656, 77] on icon "button" at bounding box center [656, 76] width 16 height 16
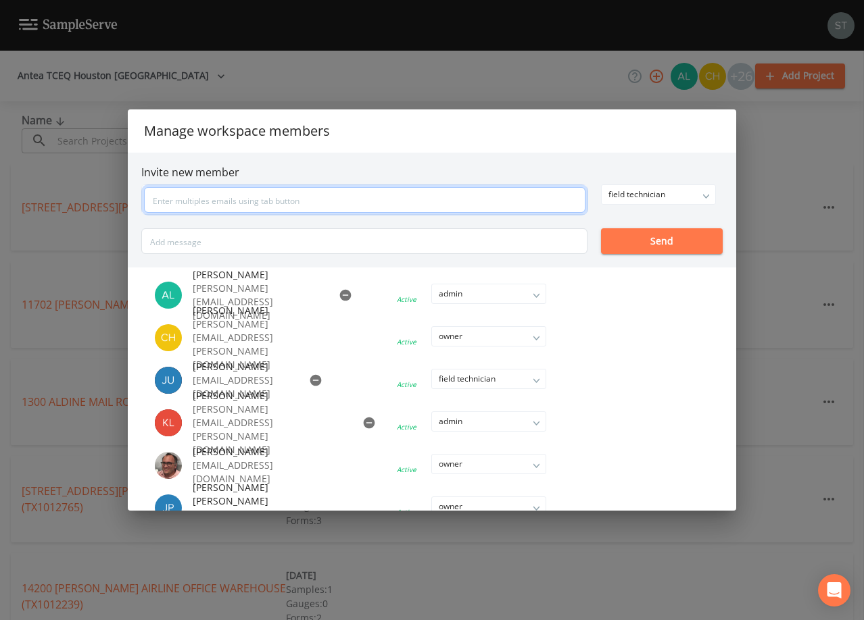
click at [258, 199] on input "text" at bounding box center [364, 200] width 441 height 26
click at [445, 199] on input "text" at bounding box center [364, 200] width 441 height 26
type input "[EMAIL_ADDRESS][DOMAIN_NAME]"
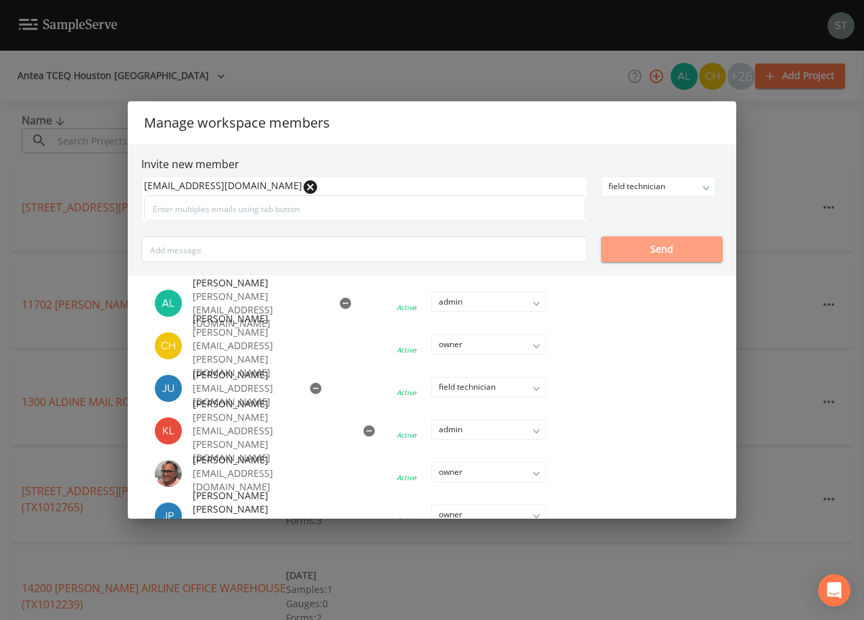
click at [659, 243] on button "Send" at bounding box center [662, 249] width 122 height 26
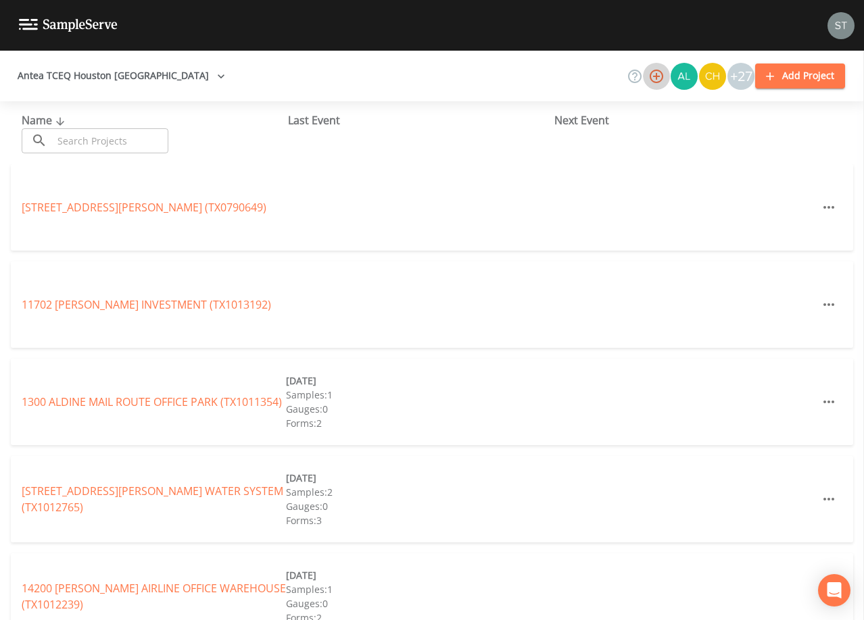
click at [653, 76] on icon "button" at bounding box center [656, 76] width 16 height 16
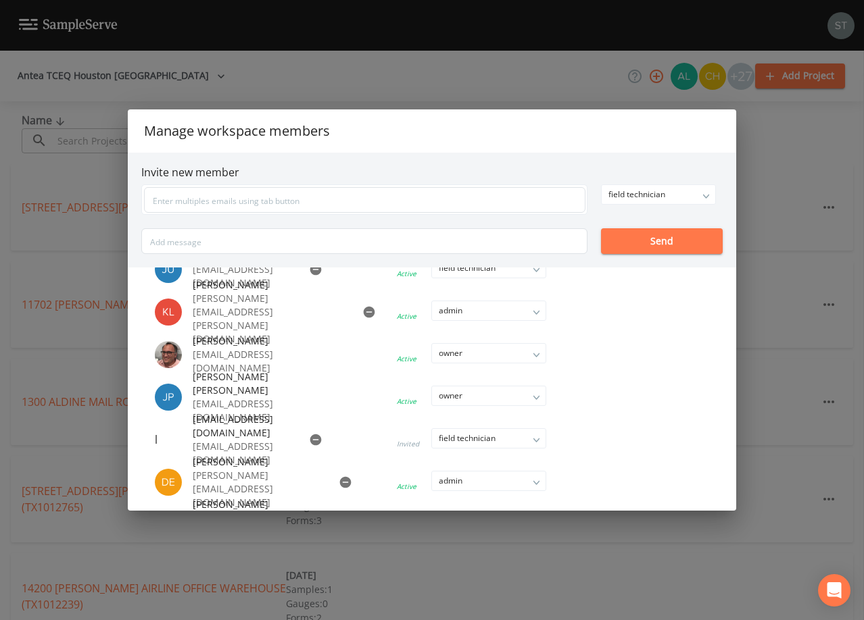
scroll to position [135, 0]
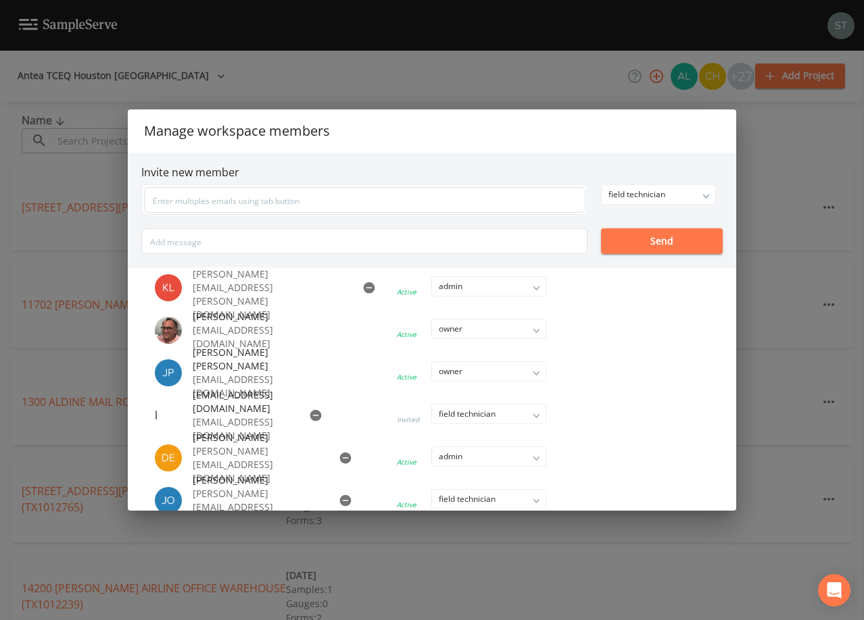
click at [774, 127] on div "Manage workspace members Invite new member field technician owner admin field t…" at bounding box center [432, 310] width 864 height 620
